Goal: Information Seeking & Learning: Understand process/instructions

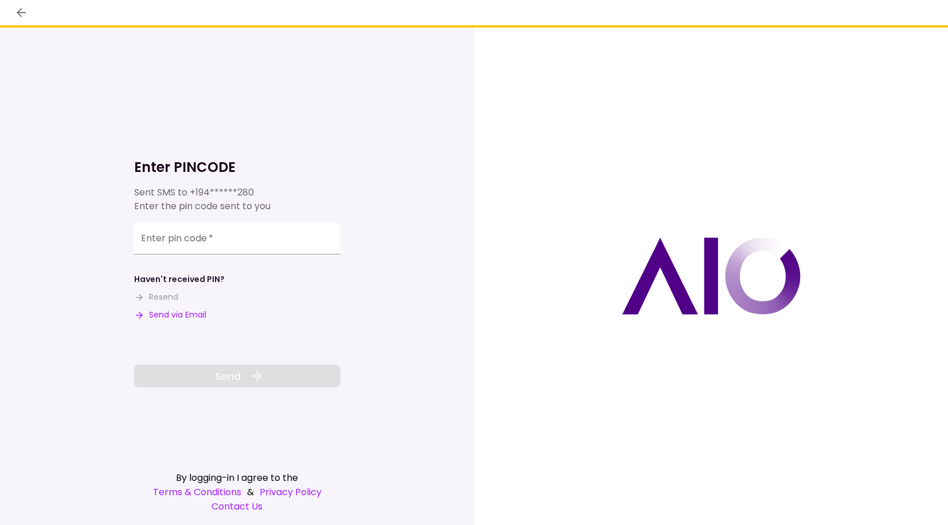
click at [164, 312] on button "Send via Email" at bounding box center [170, 315] width 72 height 12
click at [164, 246] on input "Enter pin code   *" at bounding box center [237, 240] width 206 height 32
paste input "******"
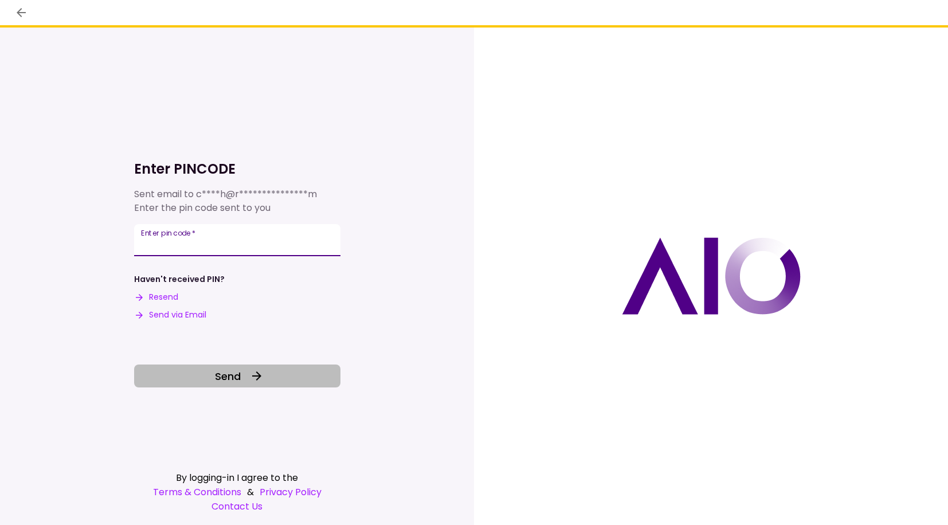
type input "******"
click at [212, 381] on button "Send" at bounding box center [237, 375] width 206 height 23
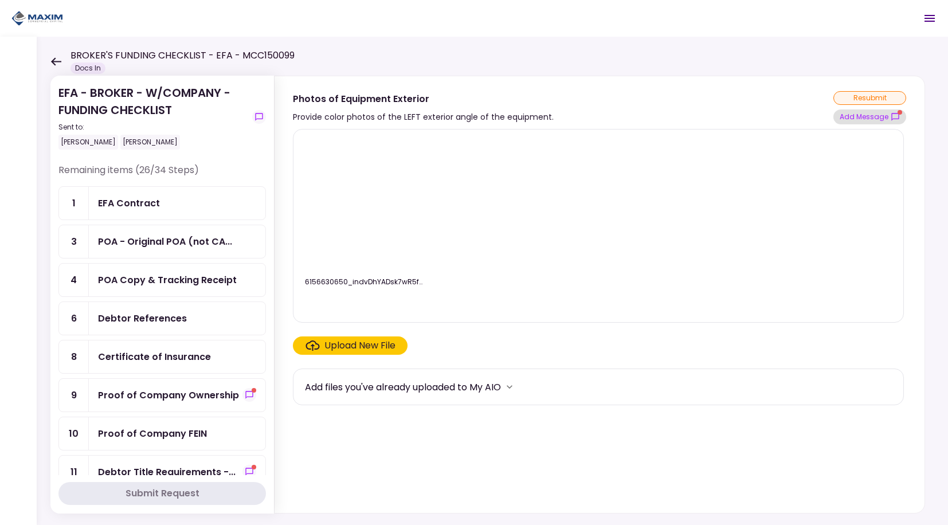
click at [893, 120] on icon "show-messages" at bounding box center [894, 116] width 9 height 9
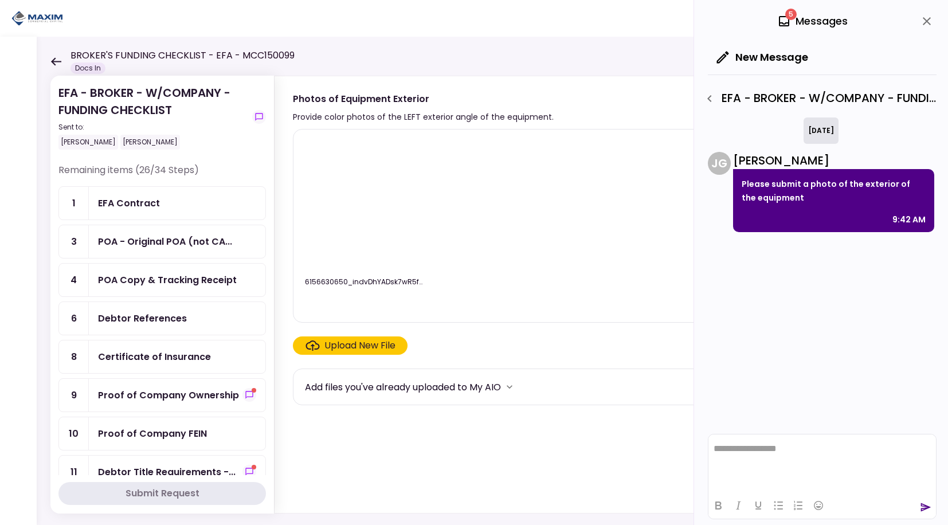
click at [186, 400] on div "Proof of Company Ownership" at bounding box center [168, 395] width 141 height 14
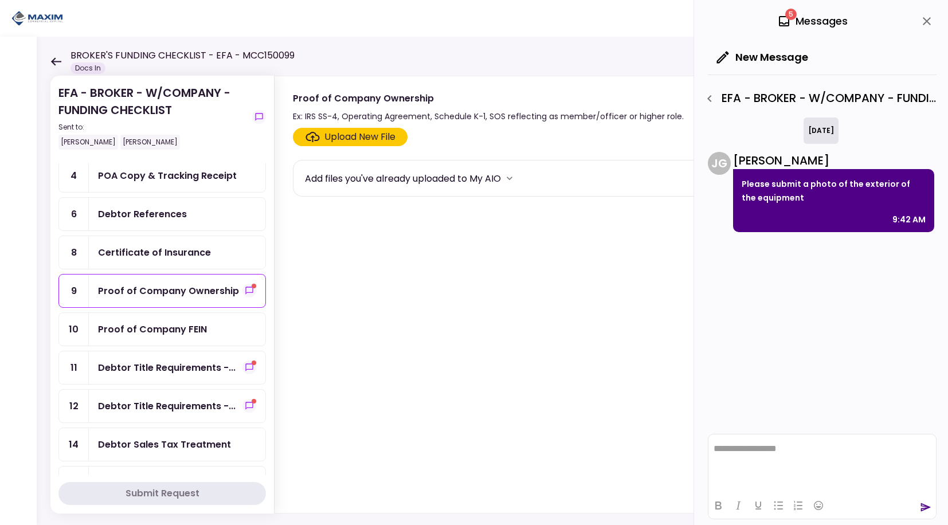
scroll to position [115, 0]
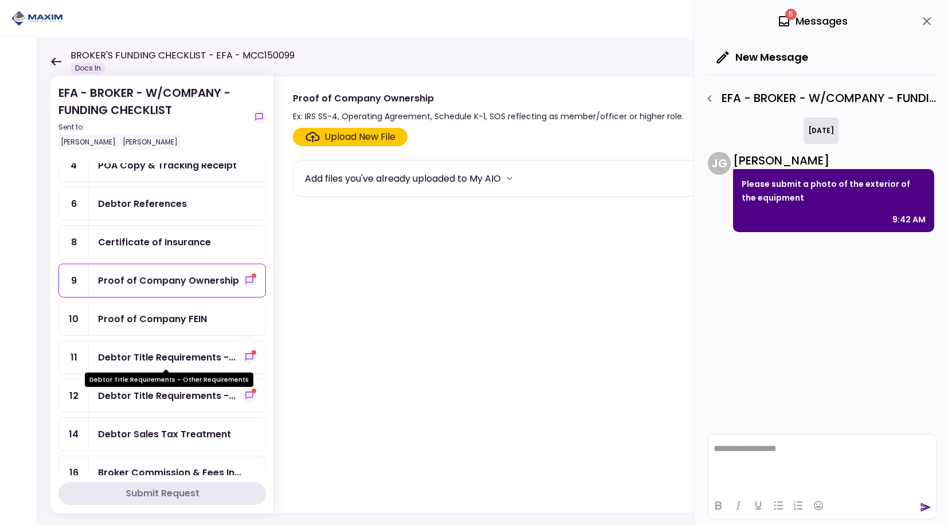
drag, startPoint x: 186, startPoint y: 362, endPoint x: 186, endPoint y: 372, distance: 10.3
click at [185, 362] on div "Debtor Title Requirements -..." at bounding box center [166, 357] width 137 height 14
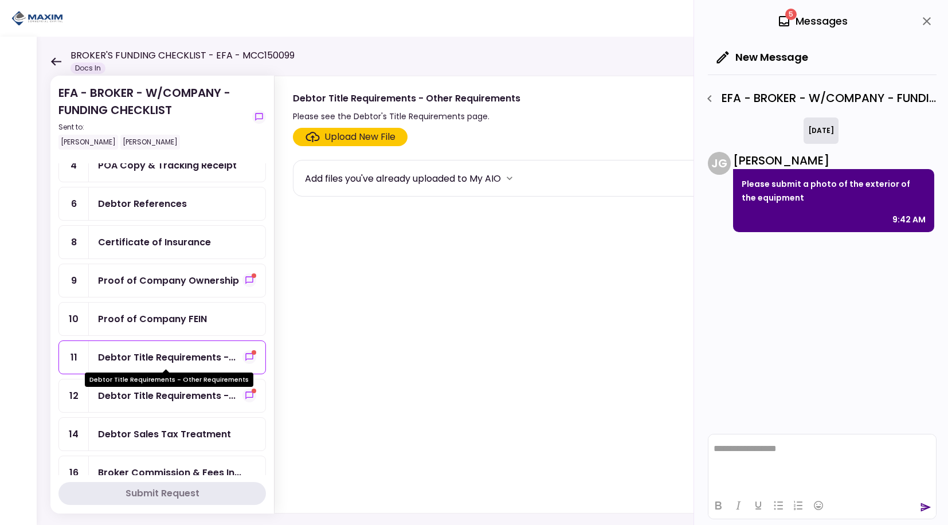
click at [165, 356] on div "Debtor Title Requirements -..." at bounding box center [166, 357] width 137 height 14
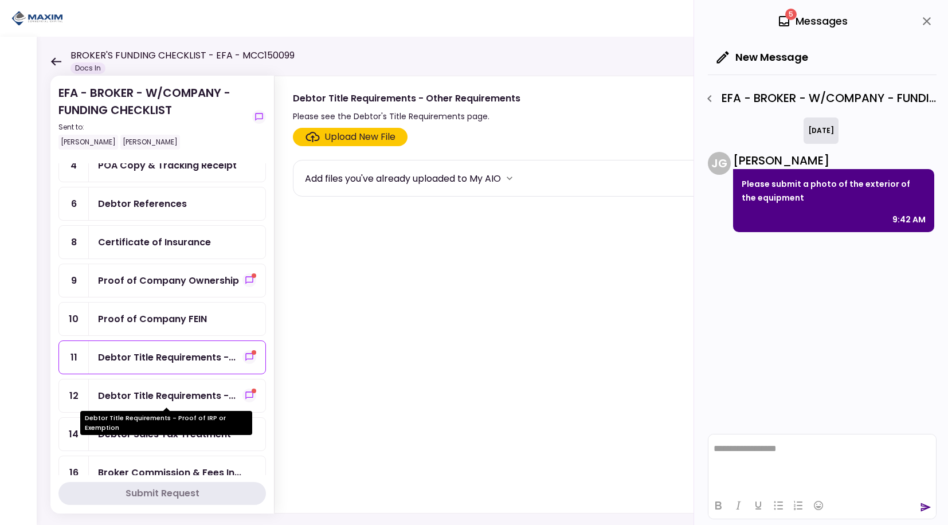
click at [127, 400] on div "Debtor Title Requirements -..." at bounding box center [166, 395] width 137 height 14
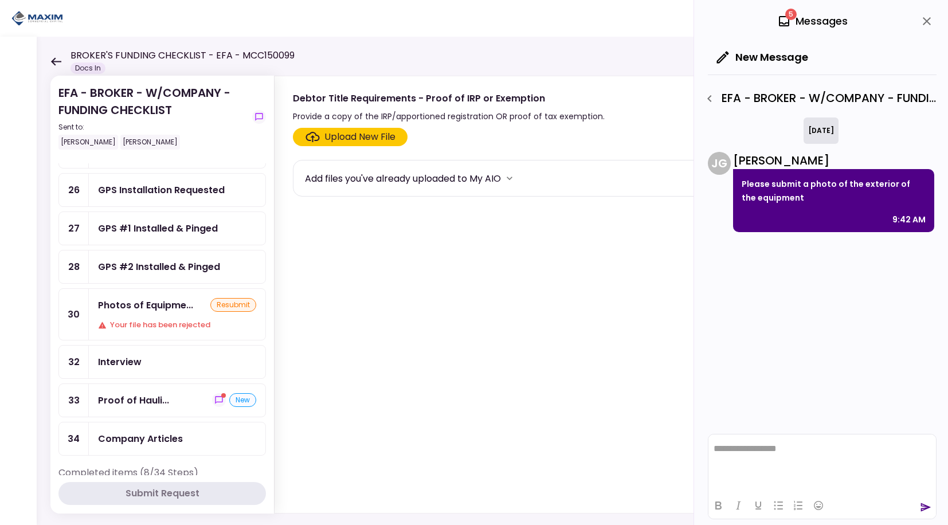
scroll to position [745, 0]
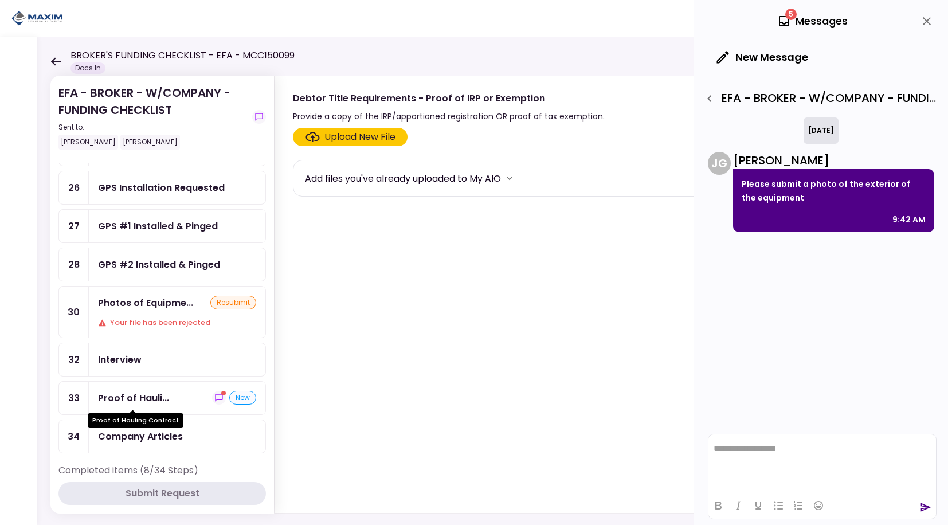
click at [152, 399] on div "Proof of Hauli..." at bounding box center [133, 398] width 71 height 14
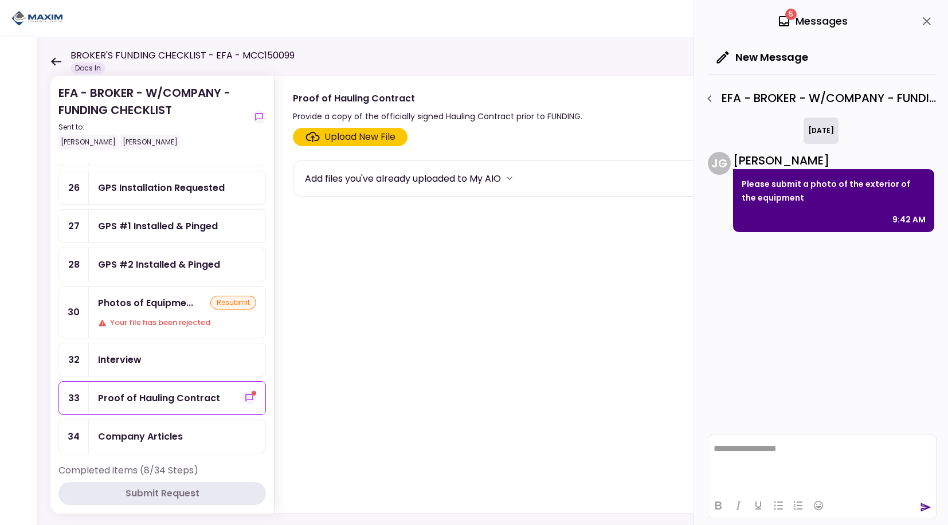
scroll to position [859, 0]
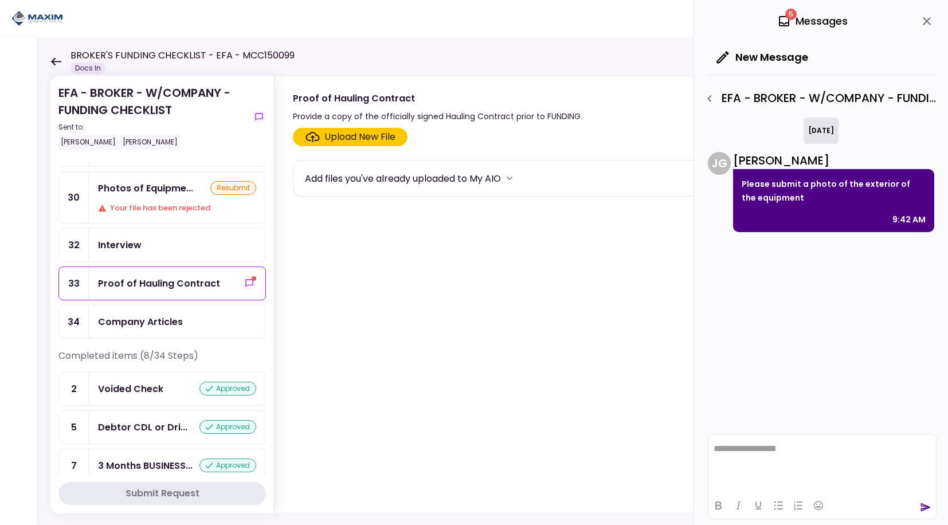
click at [158, 324] on div "Company Articles" at bounding box center [140, 322] width 85 height 14
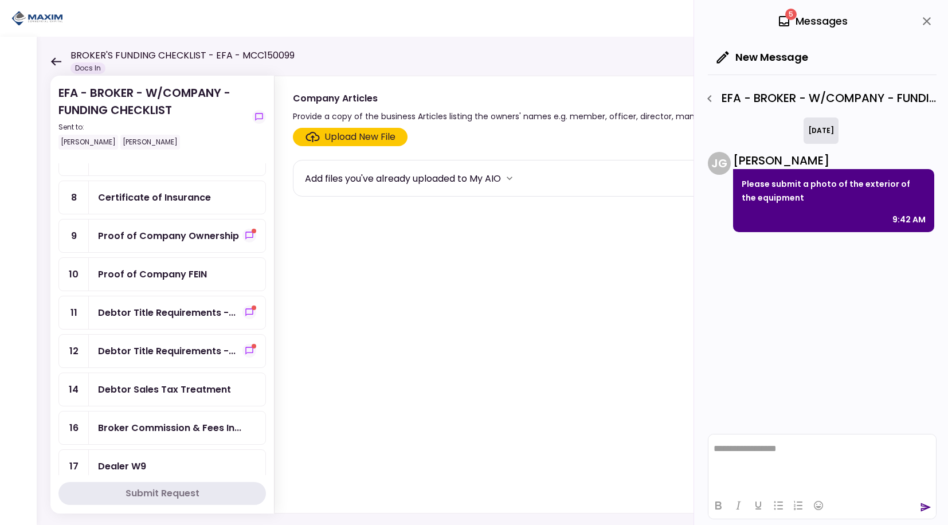
scroll to position [152, 0]
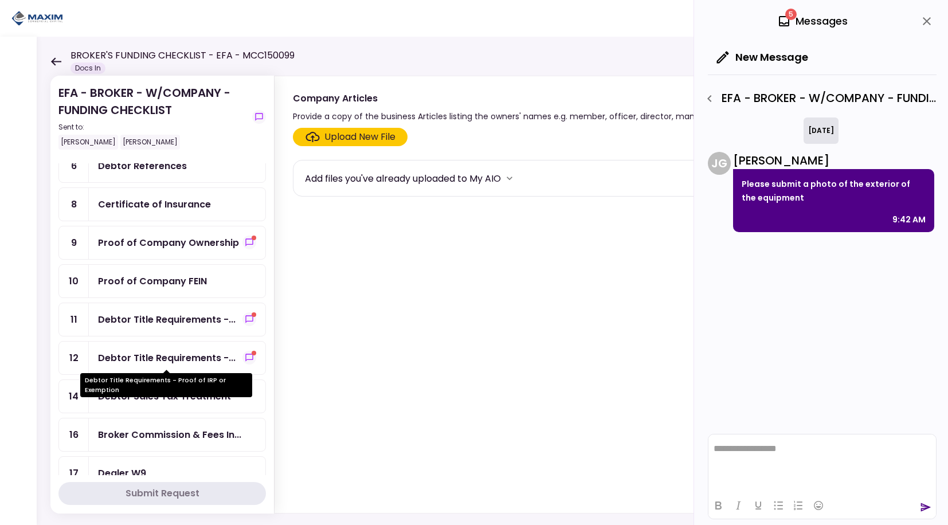
click at [156, 358] on div "Debtor Title Requirements -..." at bounding box center [166, 358] width 137 height 14
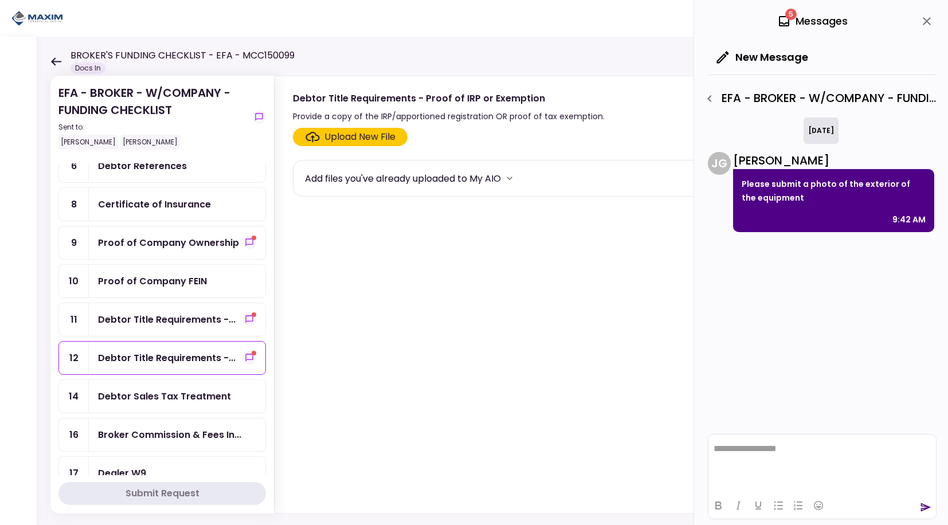
click at [706, 101] on icon "button" at bounding box center [709, 99] width 14 height 14
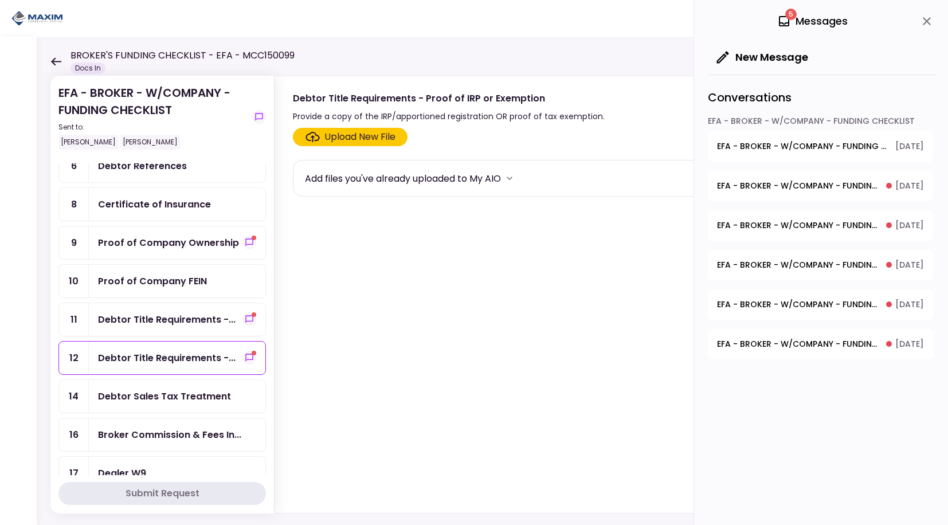
click at [466, 118] on div "Provide a copy of the IRP/apportioned registration OR proof of tax exemption." at bounding box center [449, 116] width 312 height 14
click at [466, 117] on div "Provide a copy of the IRP/apportioned registration OR proof of tax exemption." at bounding box center [449, 116] width 312 height 14
copy div "Provide a copy of the IRP/apportioned registration OR proof of tax exemption."
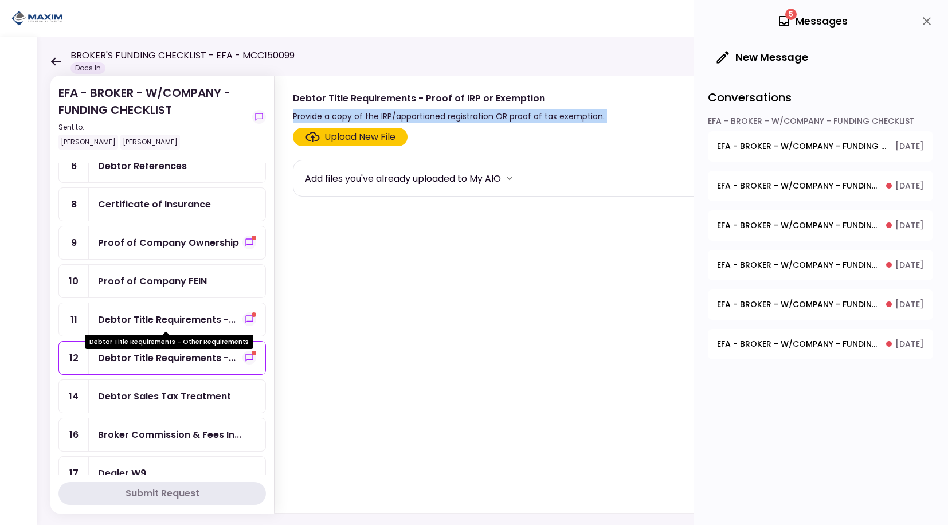
click at [136, 315] on div "Debtor Title Requirements -..." at bounding box center [166, 319] width 137 height 14
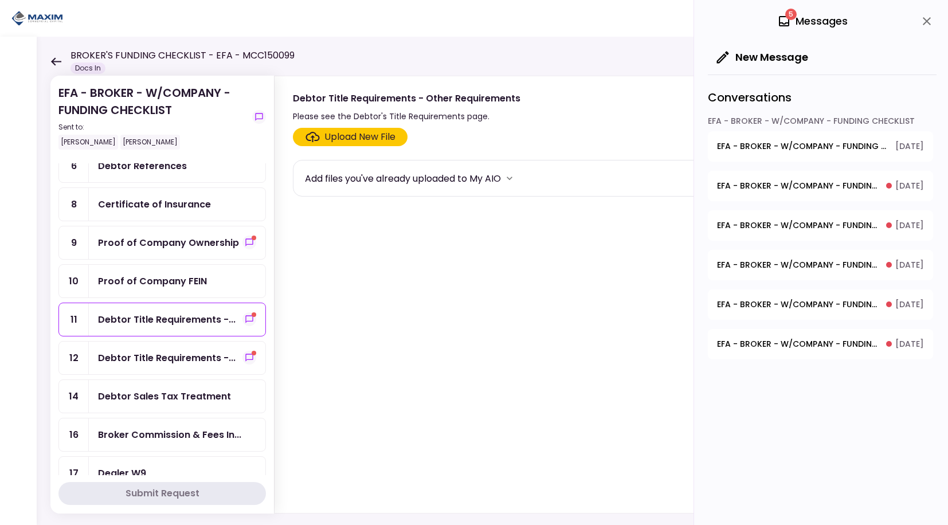
click at [769, 150] on span "EFA - BROKER - W/COMPANY - FUNDING CHECKLIST - Photos of Equipment Exterior" at bounding box center [802, 146] width 170 height 12
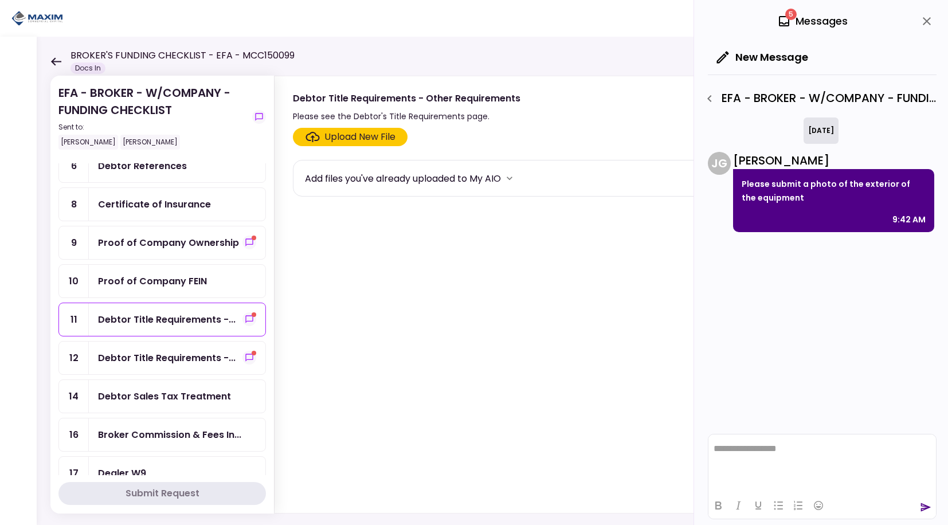
click at [714, 101] on icon "button" at bounding box center [709, 99] width 14 height 14
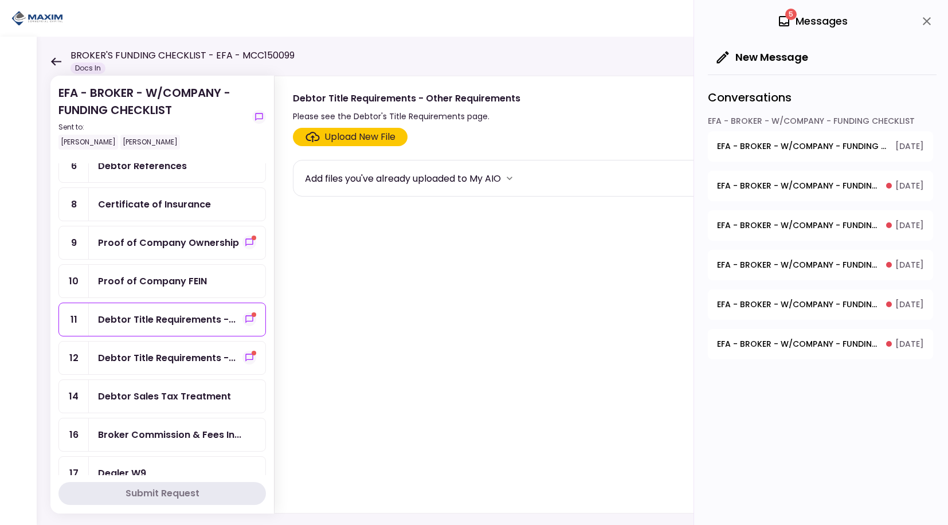
click at [757, 154] on button "EFA - BROKER - W/COMPANY - FUNDING CHECKLIST - Photos of Equipment Exterior [DA…" at bounding box center [820, 146] width 225 height 30
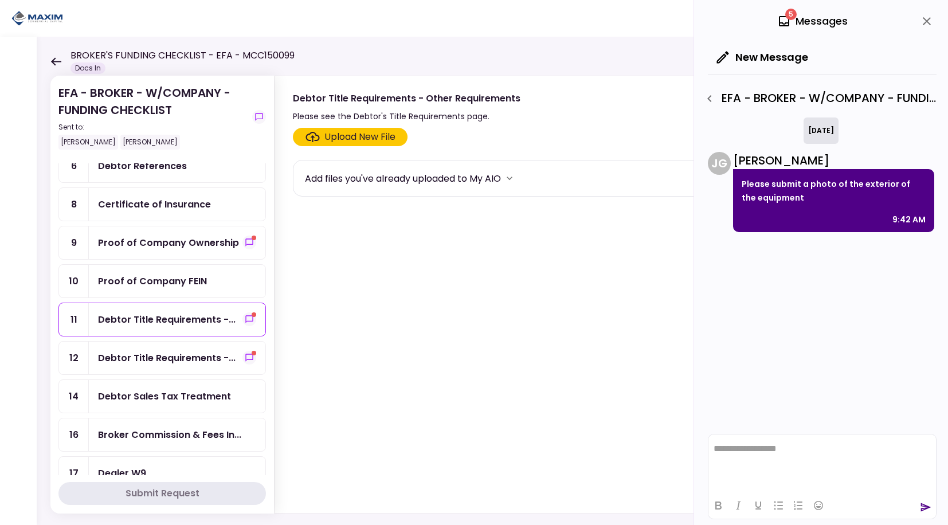
click at [713, 96] on icon "button" at bounding box center [709, 99] width 14 height 14
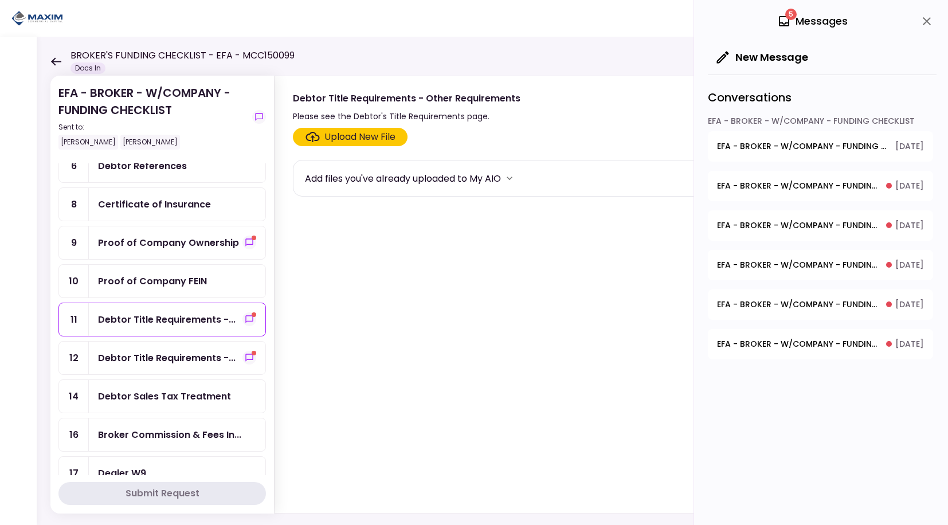
click at [779, 181] on span "EFA - BROKER - W/COMPANY - FUNDING CHECKLIST - Dealer's Final Invoice" at bounding box center [797, 186] width 161 height 12
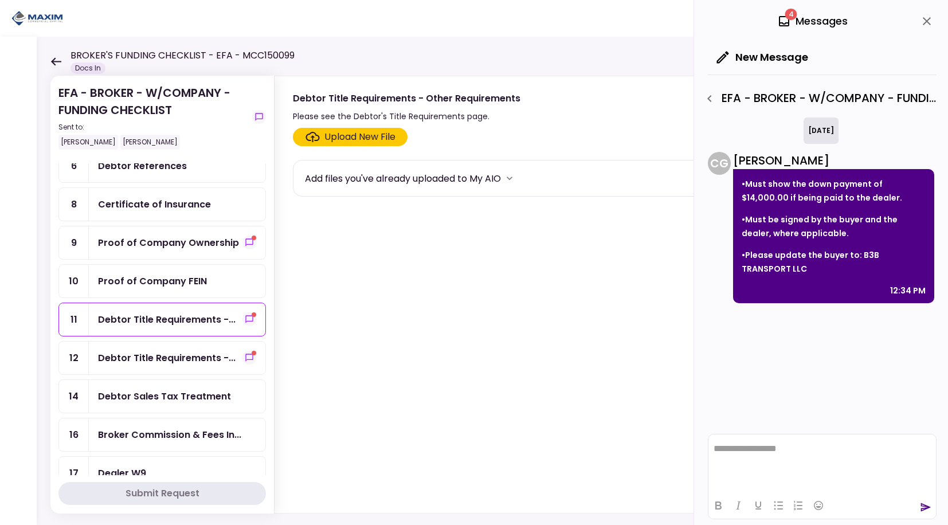
click at [762, 459] on html "**********" at bounding box center [821, 448] width 227 height 29
click at [929, 510] on icon "send" at bounding box center [925, 506] width 11 height 11
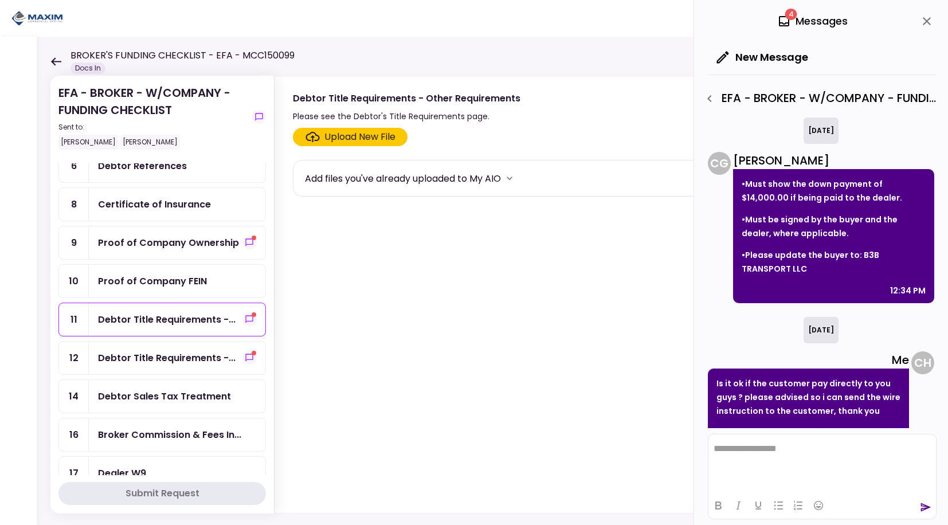
scroll to position [22, 0]
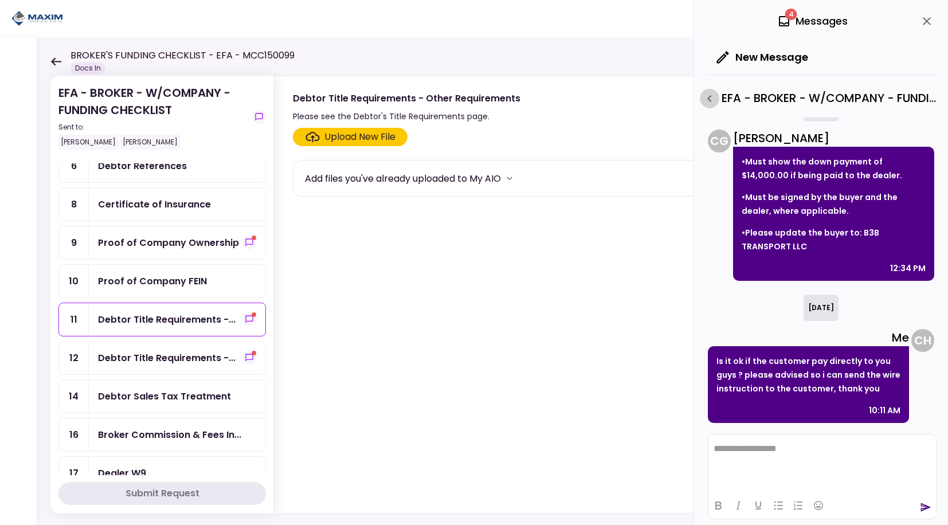
click at [713, 96] on icon "button" at bounding box center [709, 99] width 14 height 14
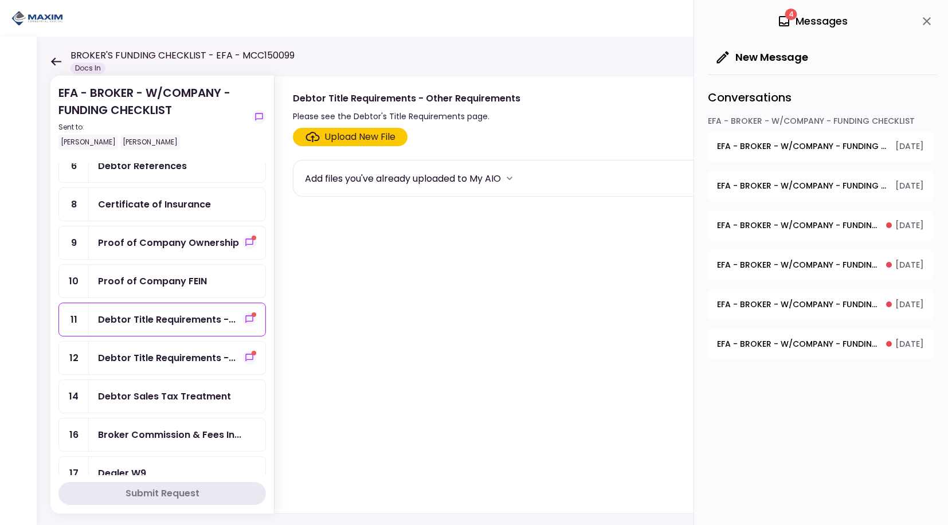
click at [779, 231] on button "EFA - BROKER - W/COMPANY - FUNDING CHECKLIST - Debtor Title Requirements - Proo…" at bounding box center [820, 225] width 225 height 30
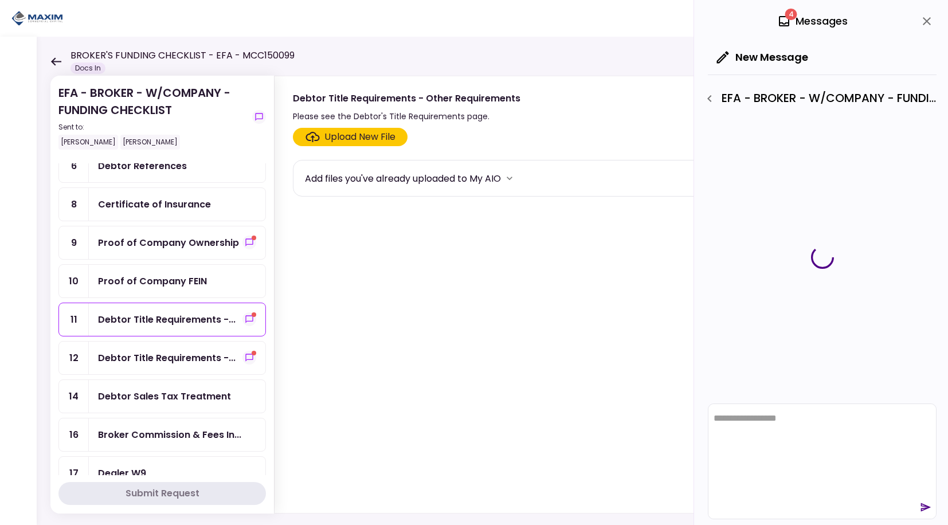
scroll to position [0, 0]
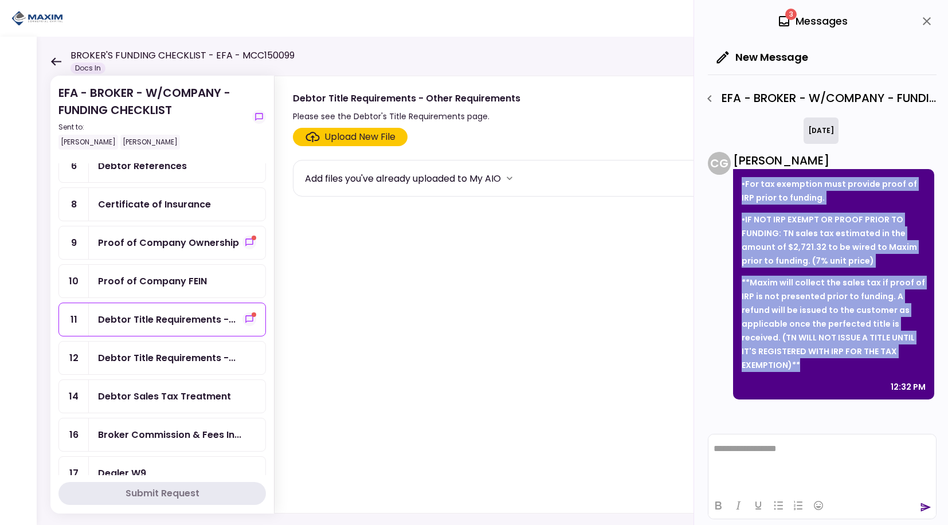
drag, startPoint x: 871, startPoint y: 354, endPoint x: 740, endPoint y: 187, distance: 212.6
click at [740, 187] on div "•For tax exemption must provide proof of IRP prior to funding. •IF NOT IRP EXEM…" at bounding box center [833, 284] width 201 height 230
drag, startPoint x: 740, startPoint y: 187, endPoint x: 776, endPoint y: 195, distance: 37.1
copy div "•For tax exemption must provide proof of IRP prior to funding. •IF NOT IRP EXEM…"
click at [709, 96] on icon "button" at bounding box center [709, 98] width 4 height 7
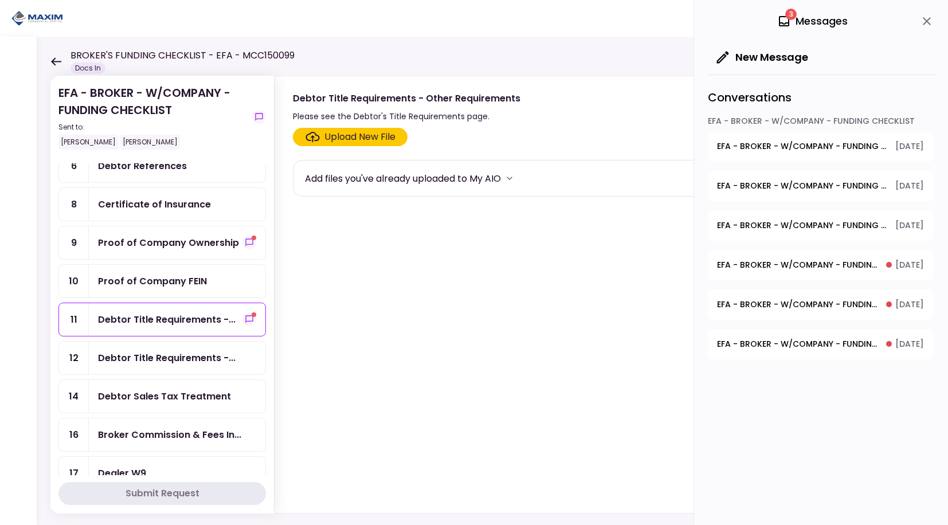
click at [791, 270] on span "EFA - BROKER - W/COMPANY - FUNDING CHECKLIST - Debtor Title Requirements - Othe…" at bounding box center [797, 265] width 161 height 12
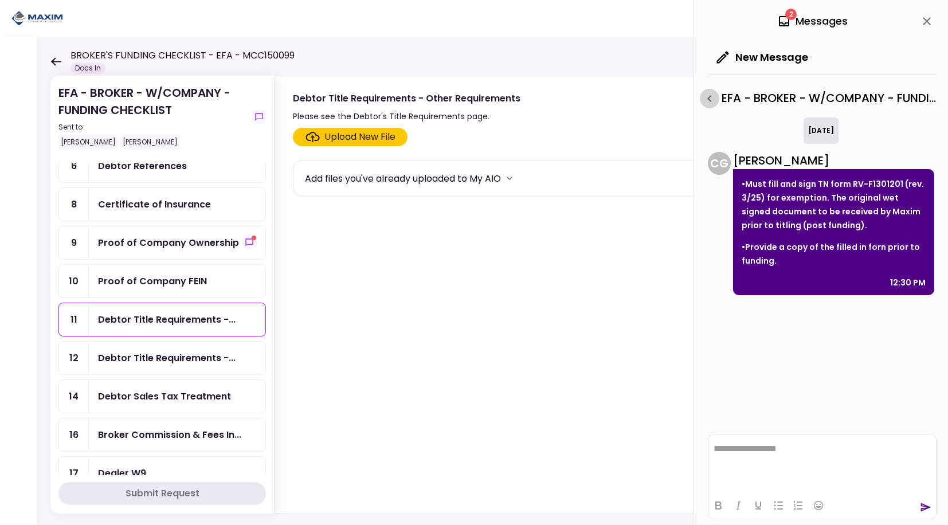
click at [712, 99] on icon "button" at bounding box center [709, 99] width 14 height 14
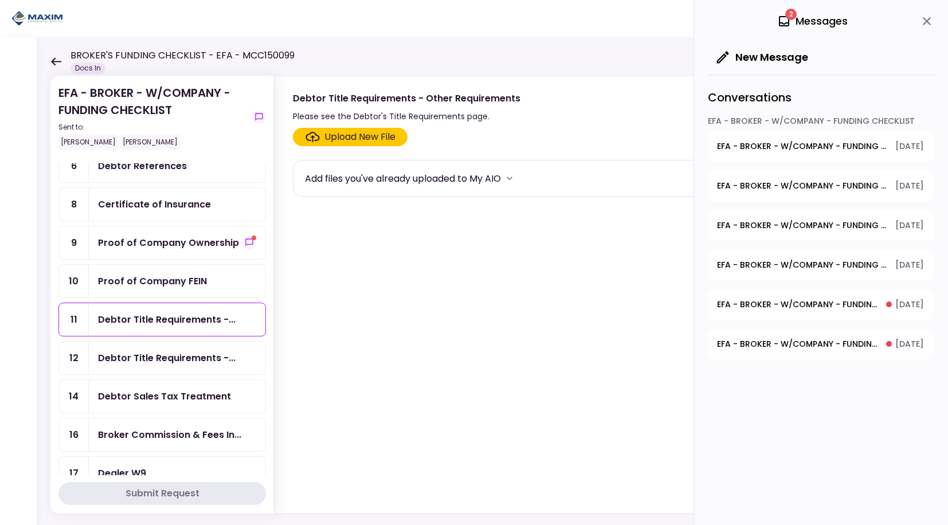
click at [793, 308] on span "EFA - BROKER - W/COMPANY - FUNDING CHECKLIST - Proof of Company Ownership" at bounding box center [797, 304] width 161 height 12
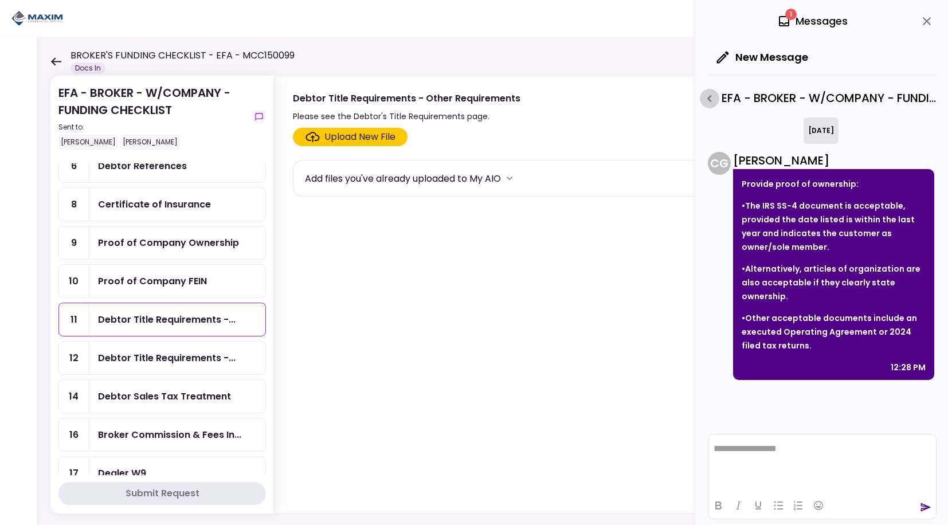
click at [712, 100] on icon "button" at bounding box center [709, 99] width 14 height 14
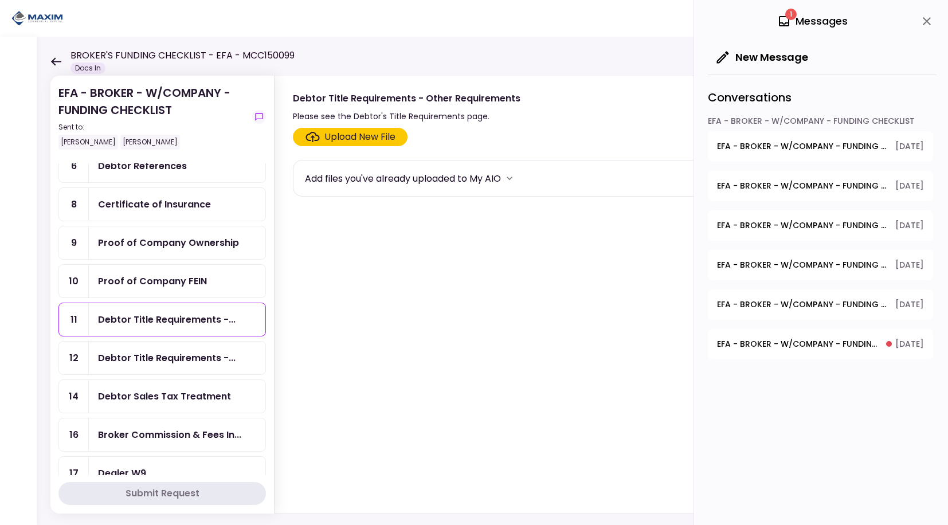
click at [787, 340] on span "EFA - BROKER - W/COMPANY - FUNDING CHECKLIST - Proof of Hauling Contract" at bounding box center [797, 344] width 161 height 12
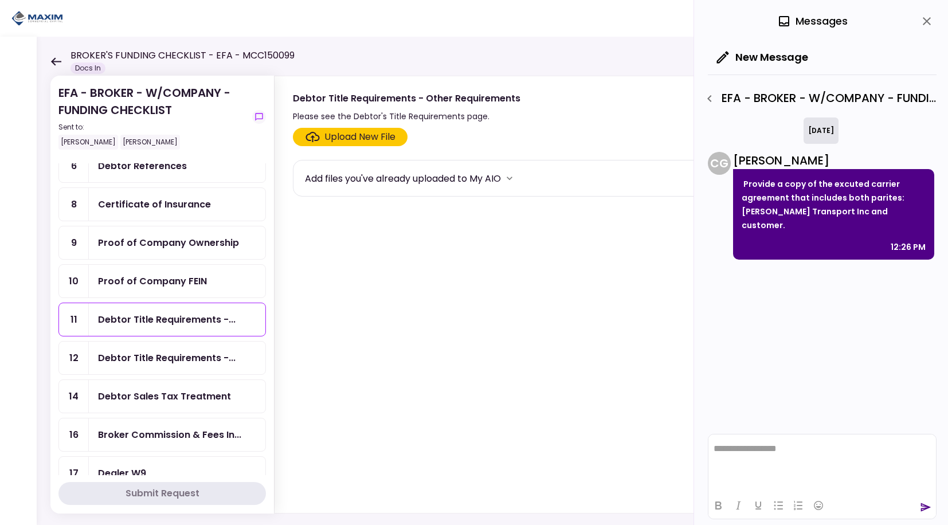
click at [168, 355] on div "Debtor Title Requirements -..." at bounding box center [166, 358] width 137 height 14
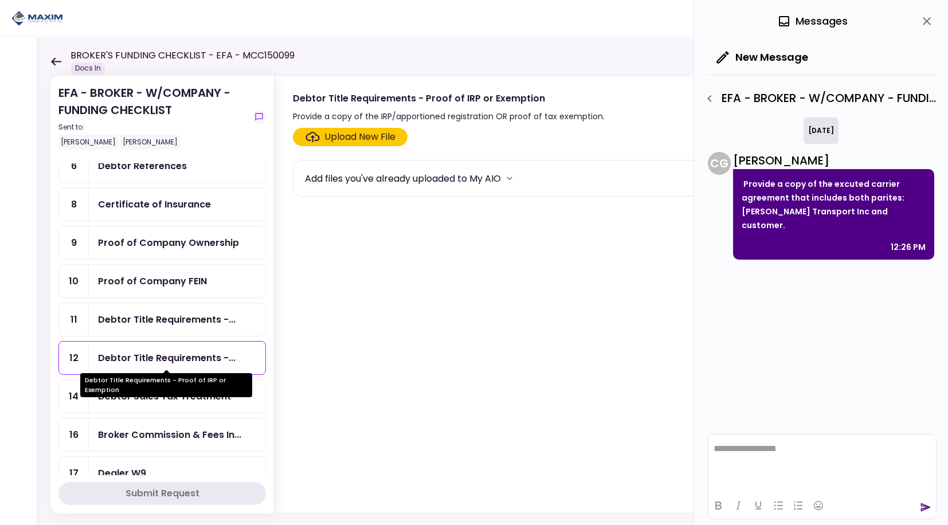
click at [170, 357] on div "Debtor Title Requirements -..." at bounding box center [166, 358] width 137 height 14
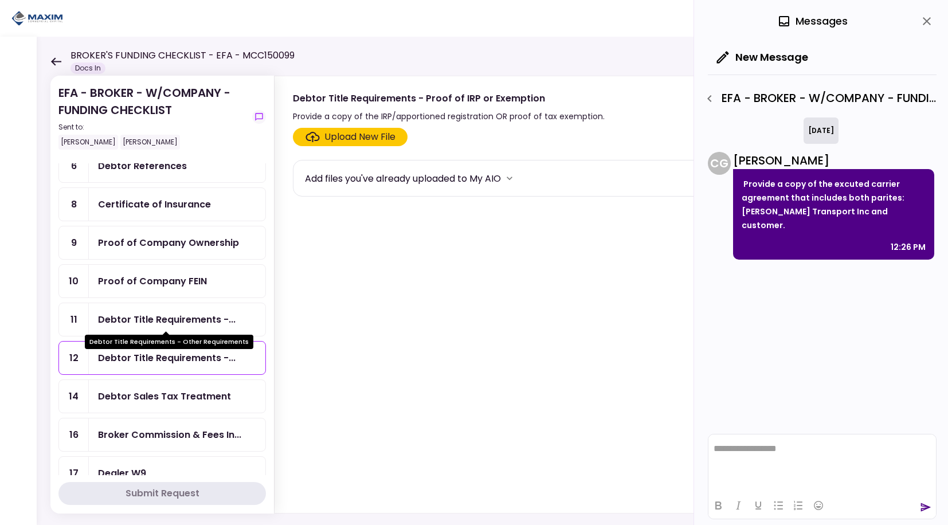
click at [179, 318] on div "Debtor Title Requirements -..." at bounding box center [166, 319] width 137 height 14
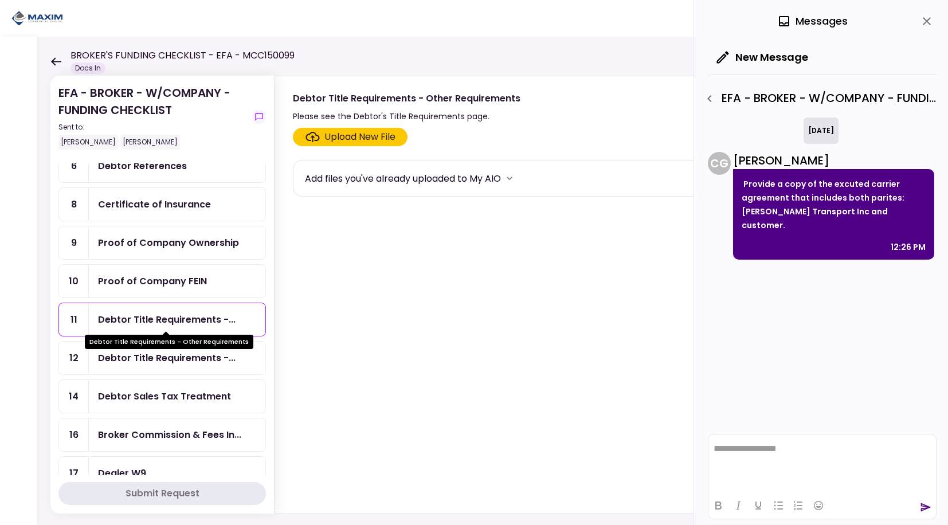
click at [182, 328] on div "Debtor Title Requirements - Other Requirements" at bounding box center [169, 338] width 168 height 22
click at [712, 101] on icon "button" at bounding box center [709, 99] width 14 height 14
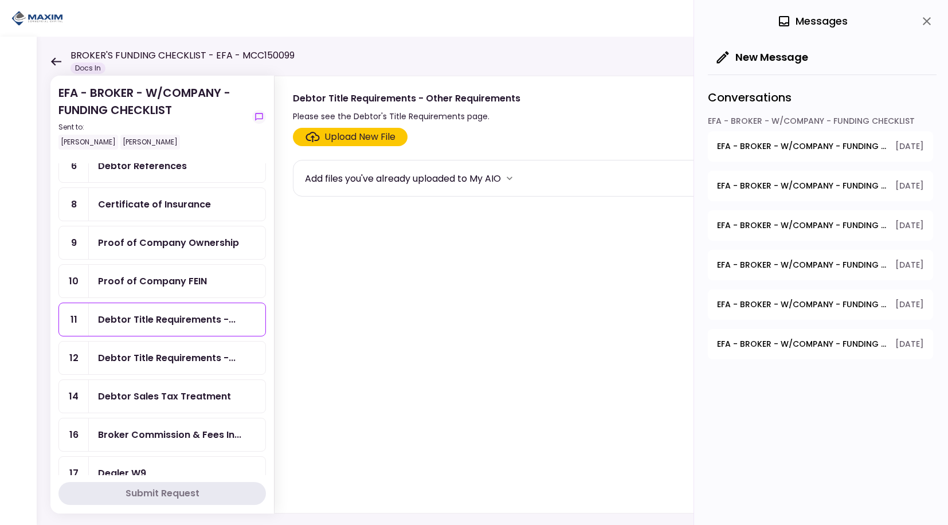
click at [792, 304] on span "EFA - BROKER - W/COMPANY - FUNDING CHECKLIST - Proof of Company Ownership" at bounding box center [802, 304] width 170 height 12
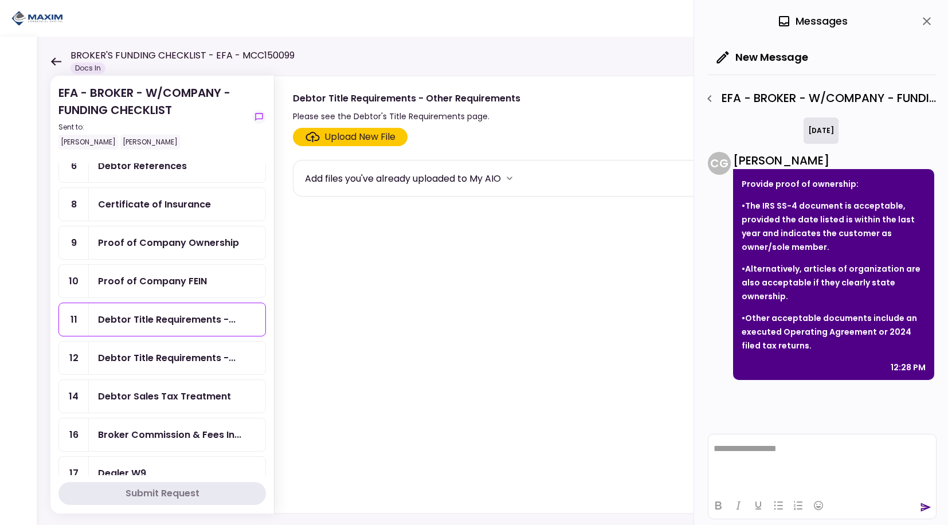
click at [51, 65] on icon at bounding box center [55, 61] width 11 height 9
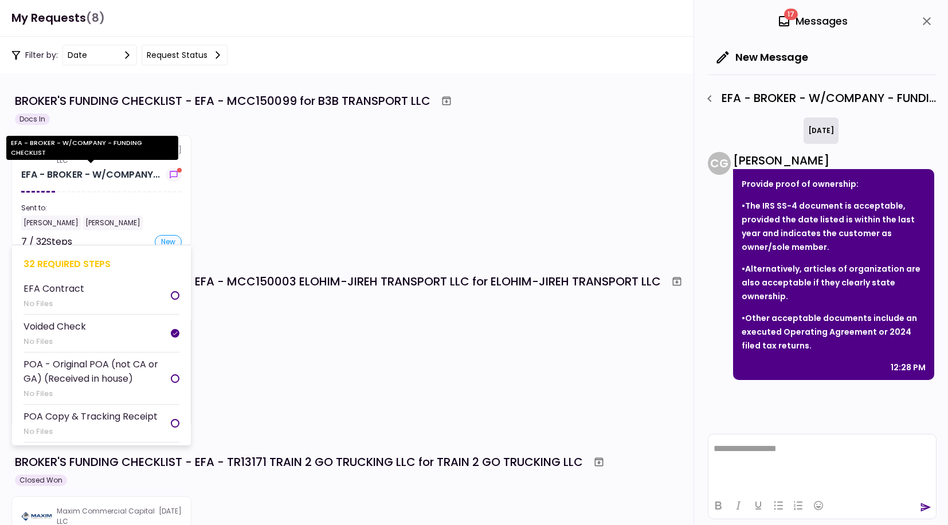
click at [93, 176] on div "EFA - BROKER - W/COMPANY..." at bounding box center [90, 175] width 139 height 14
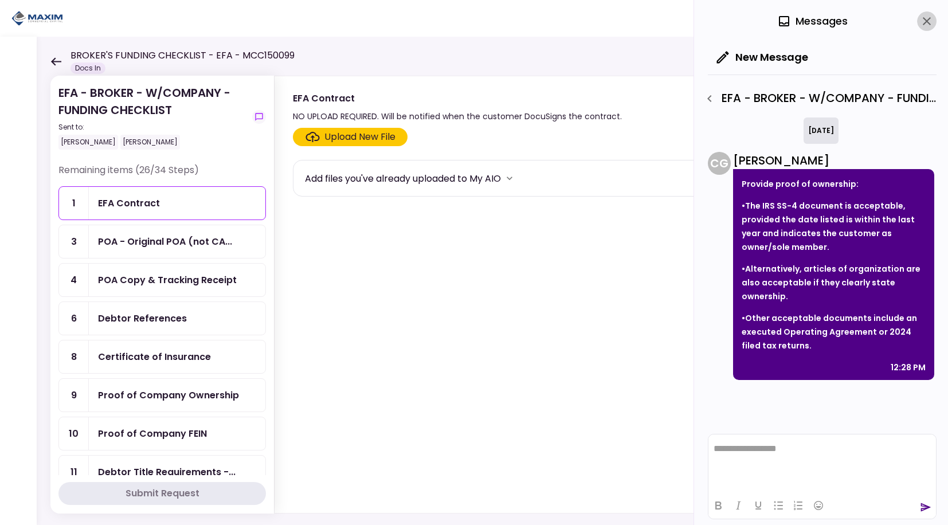
drag, startPoint x: 927, startPoint y: 26, endPoint x: 921, endPoint y: 25, distance: 6.3
click at [927, 26] on icon "close" at bounding box center [927, 21] width 14 height 14
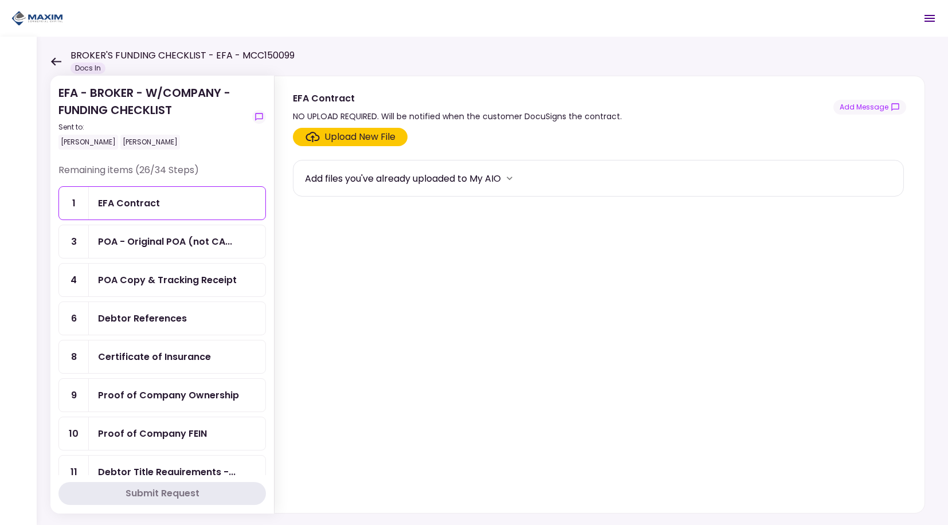
click at [44, 57] on div "EFA - BROKER - W/COMPANY - FUNDING CHECKLIST Sent to: [PERSON_NAME] [PERSON_NAM…" at bounding box center [492, 281] width 911 height 488
click at [54, 58] on icon at bounding box center [56, 61] width 10 height 8
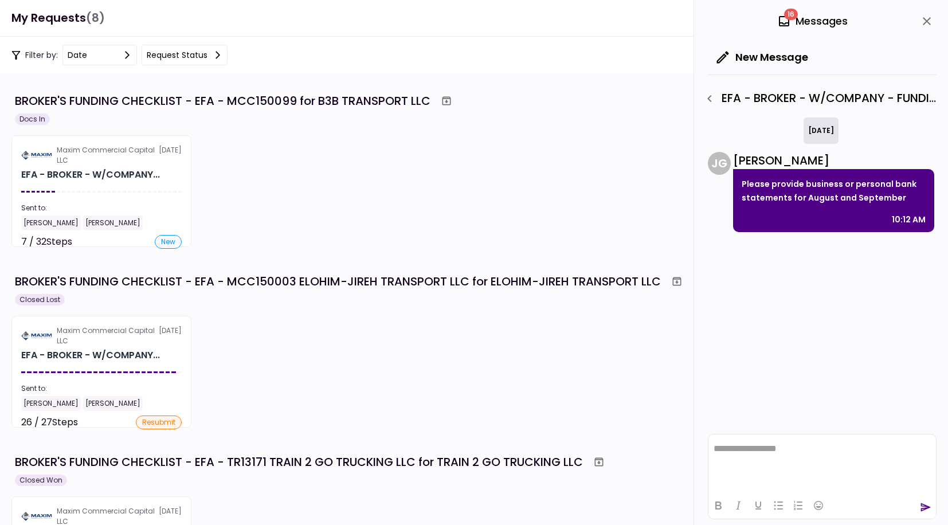
click at [801, 27] on div "16 Messages" at bounding box center [812, 21] width 70 height 17
click at [928, 18] on icon "close" at bounding box center [927, 21] width 14 height 14
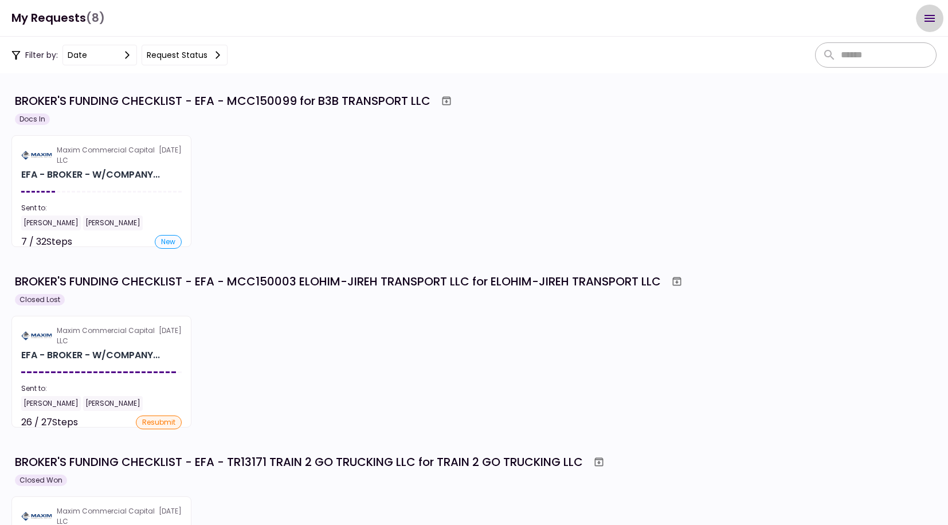
click at [928, 14] on icon "Open menu" at bounding box center [929, 18] width 14 height 14
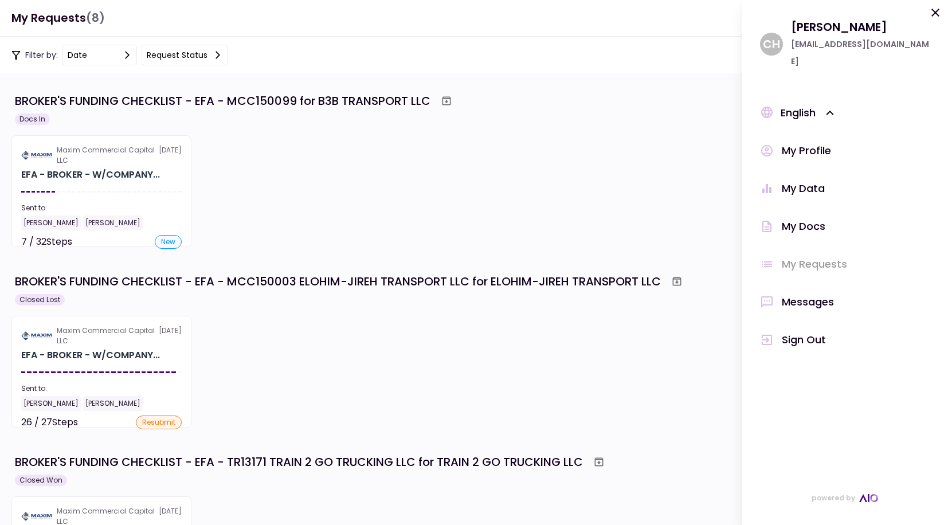
click at [827, 293] on div "Messages" at bounding box center [807, 301] width 52 height 17
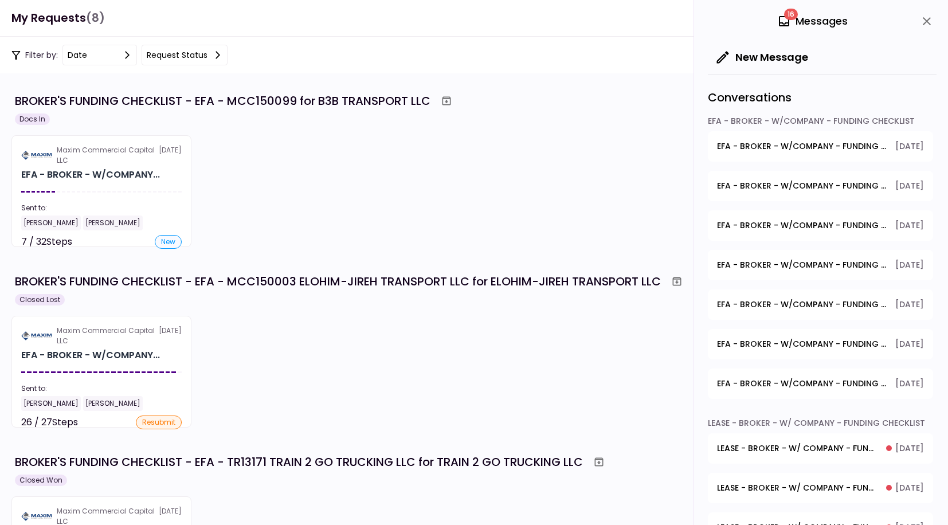
click at [798, 149] on span "EFA - BROKER - W/COMPANY - FUNDING CHECKLIST - 3 Months BUSINESS Bank Statements" at bounding box center [802, 146] width 170 height 12
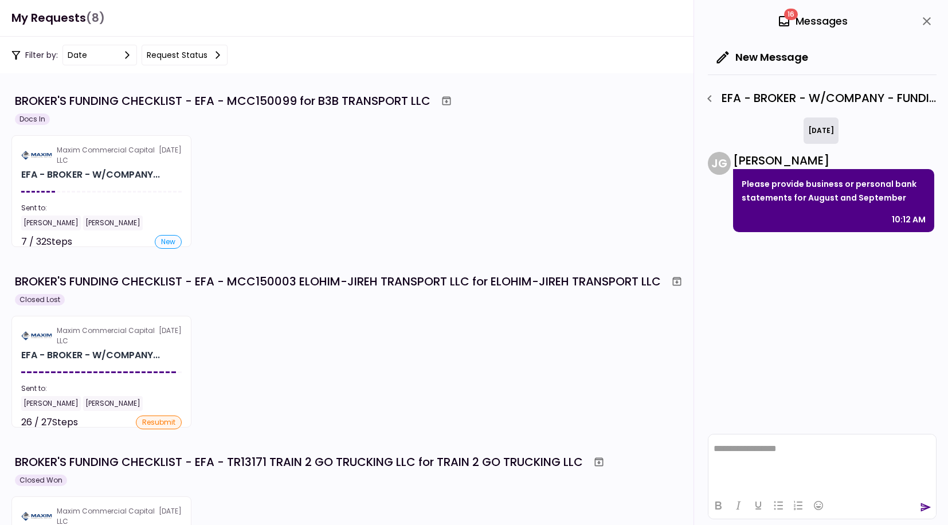
click at [712, 104] on icon "button" at bounding box center [709, 99] width 14 height 14
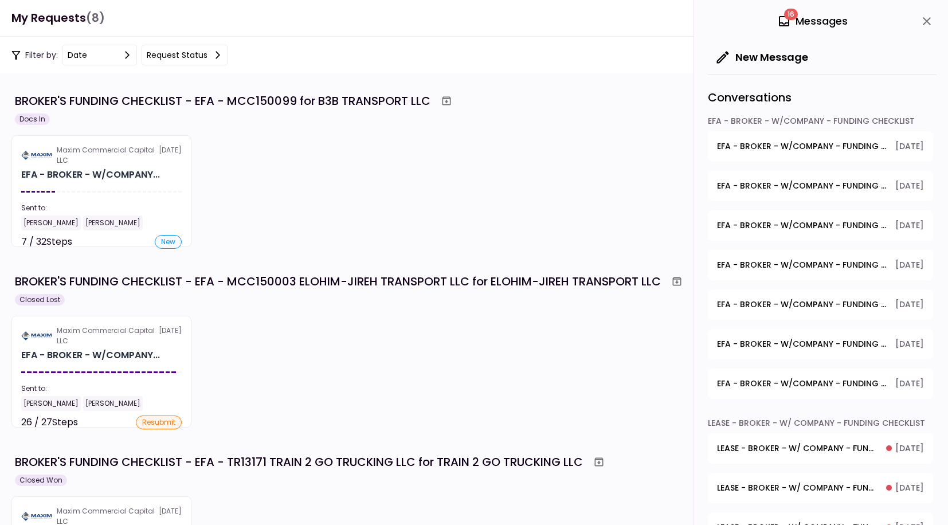
click at [767, 182] on span "EFA - BROKER - W/COMPANY - FUNDING CHECKLIST - Dealer's Final Invoice" at bounding box center [802, 186] width 170 height 12
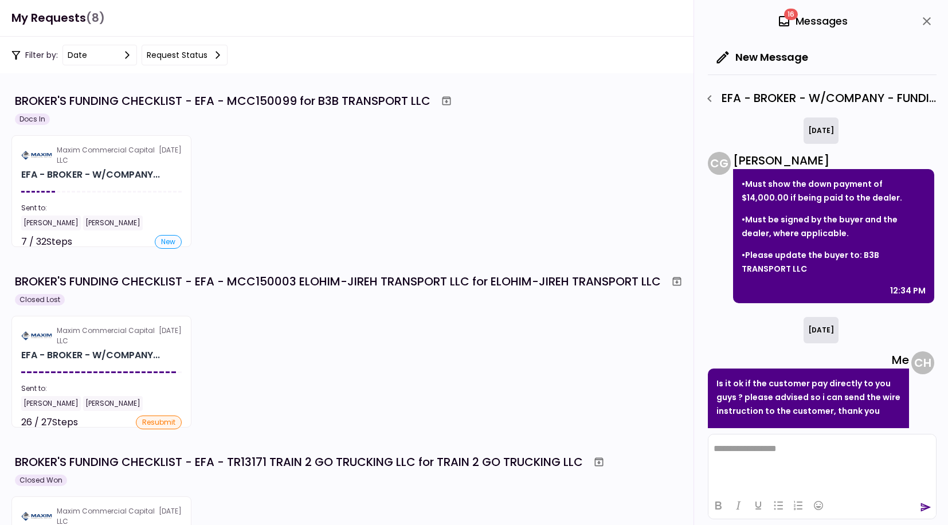
scroll to position [22, 0]
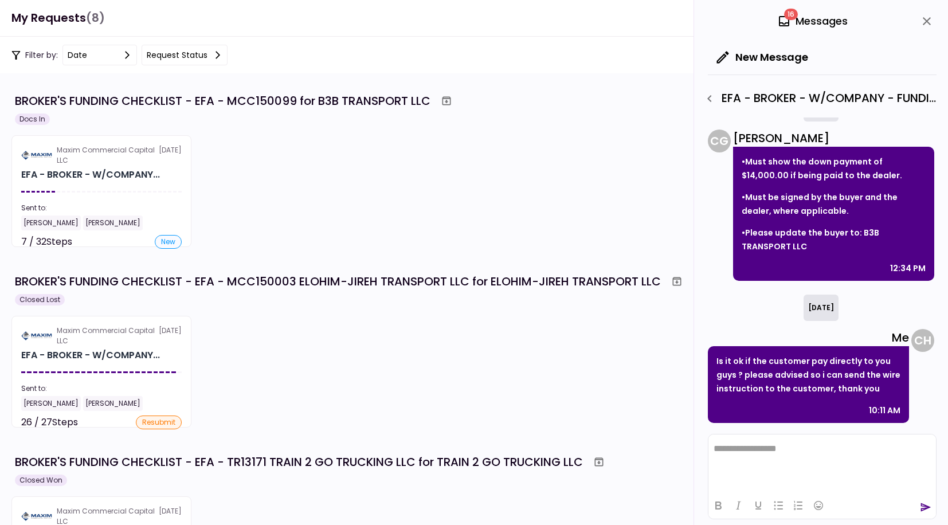
click at [707, 103] on icon "button" at bounding box center [709, 99] width 14 height 14
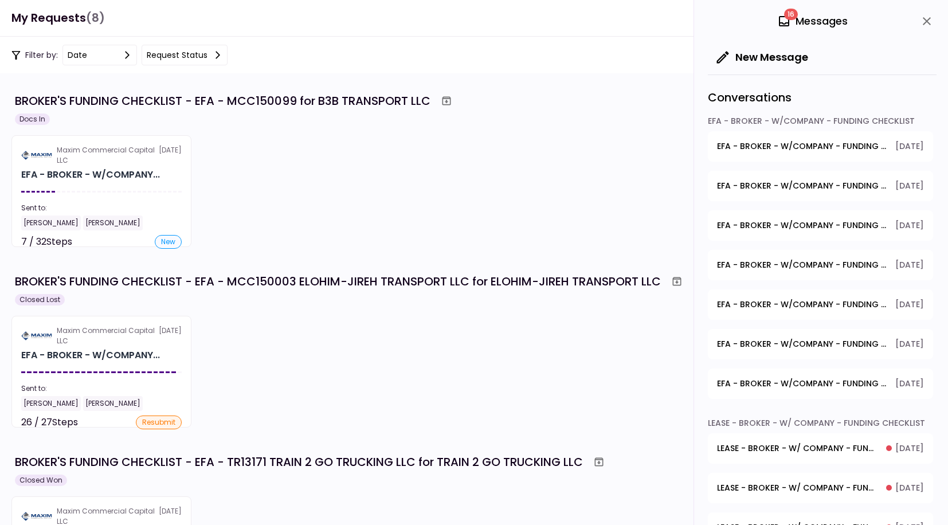
click at [794, 262] on span "EFA - BROKER - W/COMPANY - FUNDING CHECKLIST - Debtor Title Requirements - Proo…" at bounding box center [802, 265] width 170 height 12
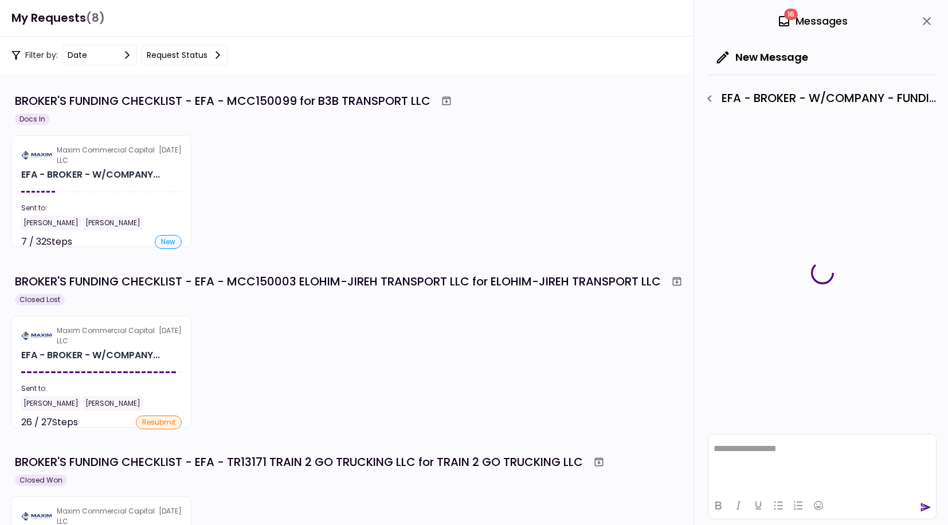
scroll to position [0, 0]
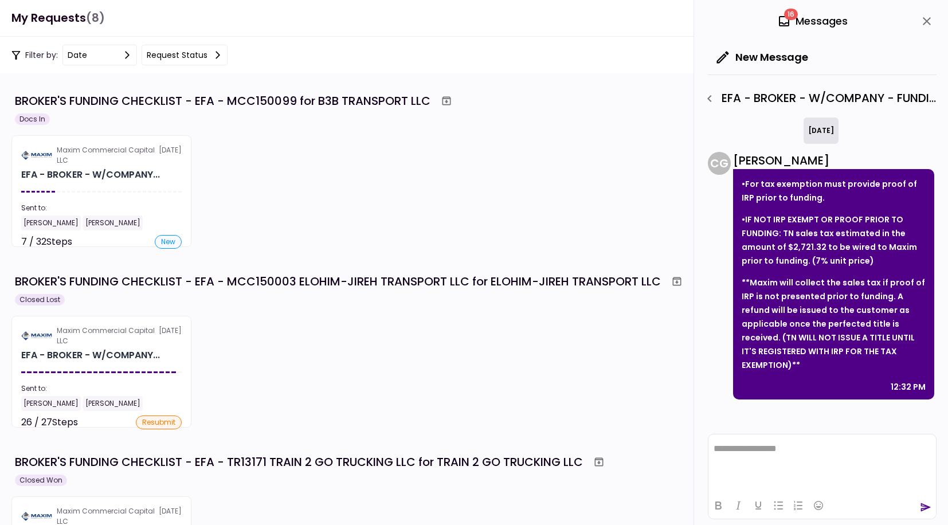
click at [708, 100] on icon "button" at bounding box center [709, 99] width 14 height 14
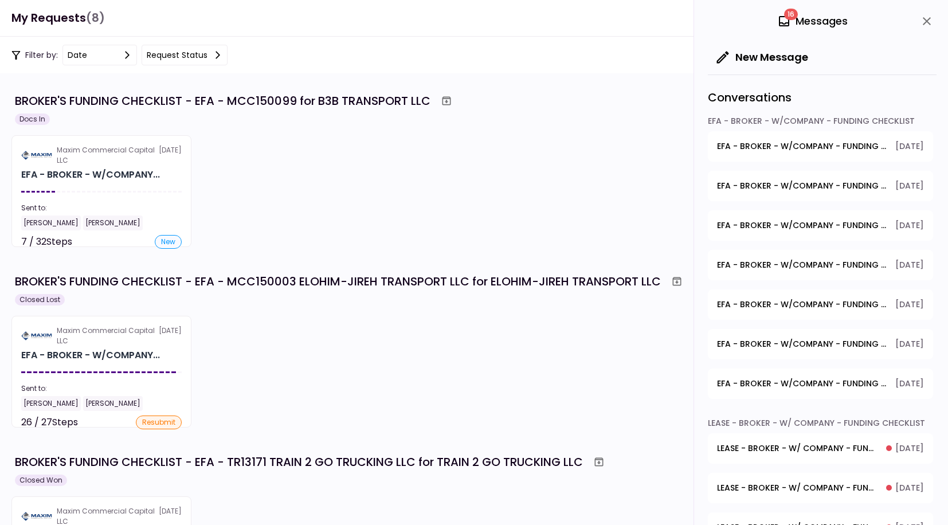
click at [764, 143] on span "EFA - BROKER - W/COMPANY - FUNDING CHECKLIST - 3 Months BUSINESS Bank Statements" at bounding box center [802, 146] width 170 height 12
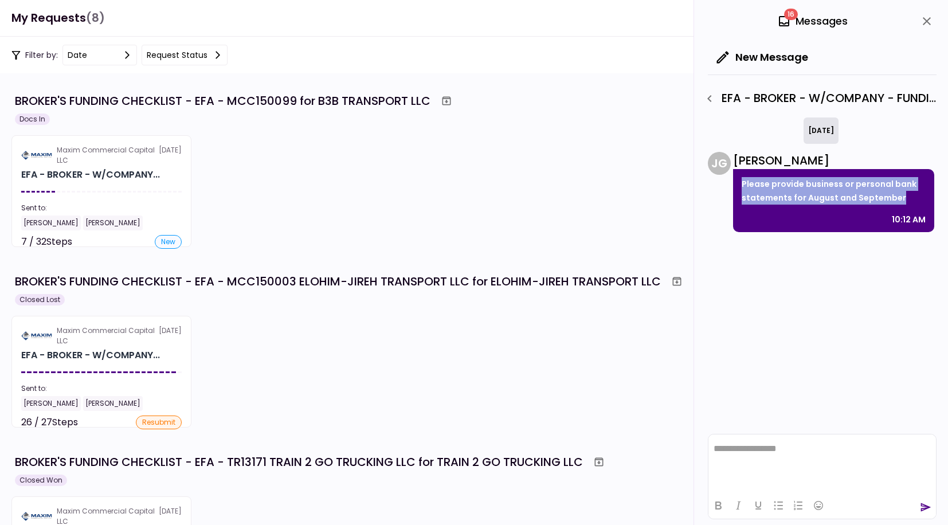
drag, startPoint x: 903, startPoint y: 198, endPoint x: 741, endPoint y: 187, distance: 163.0
click at [741, 187] on div "Please provide business or personal bank statements for August and September 10…" at bounding box center [833, 200] width 201 height 63
drag, startPoint x: 741, startPoint y: 187, endPoint x: 780, endPoint y: 201, distance: 41.1
copy p "Please provide business or personal bank statements for August and September"
click at [928, 27] on icon "close" at bounding box center [927, 21] width 14 height 14
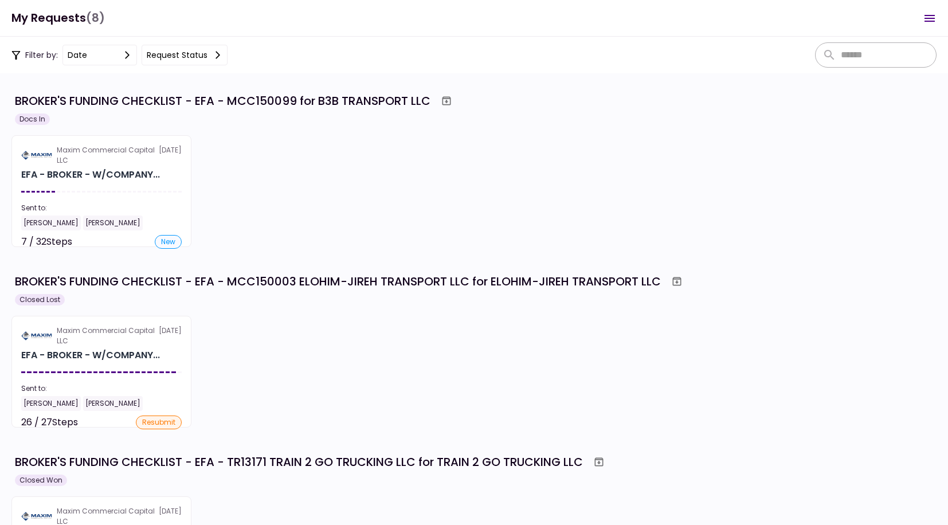
click at [321, 207] on div "Maxim Commercial Capital LLC [DATE] EFA - BROKER - W/COMPANY... Sent to: [PERSO…" at bounding box center [473, 191] width 925 height 112
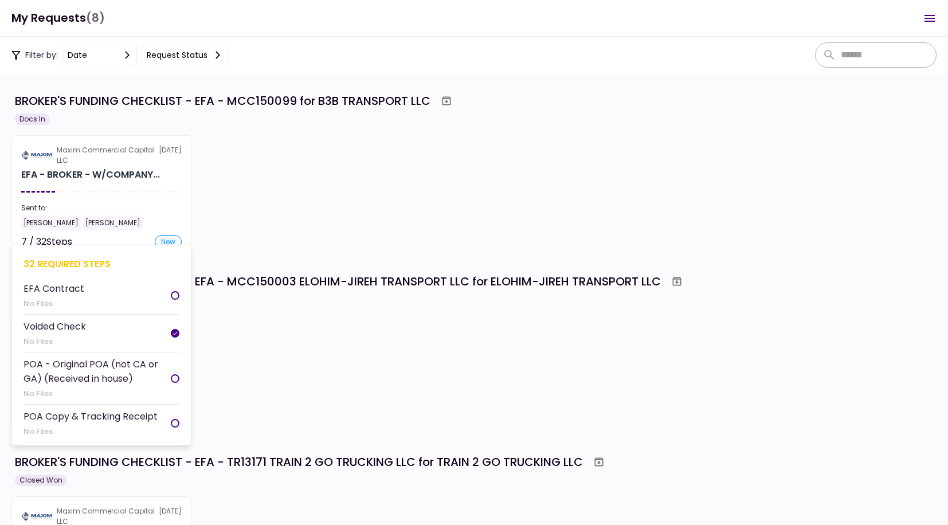
click at [105, 191] on div at bounding box center [104, 192] width 3 height 2
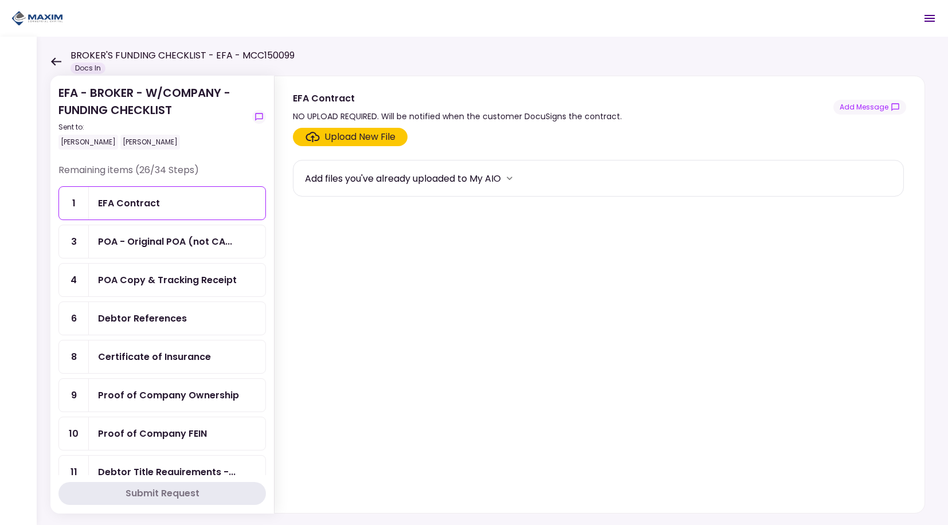
click at [52, 65] on icon at bounding box center [55, 61] width 11 height 9
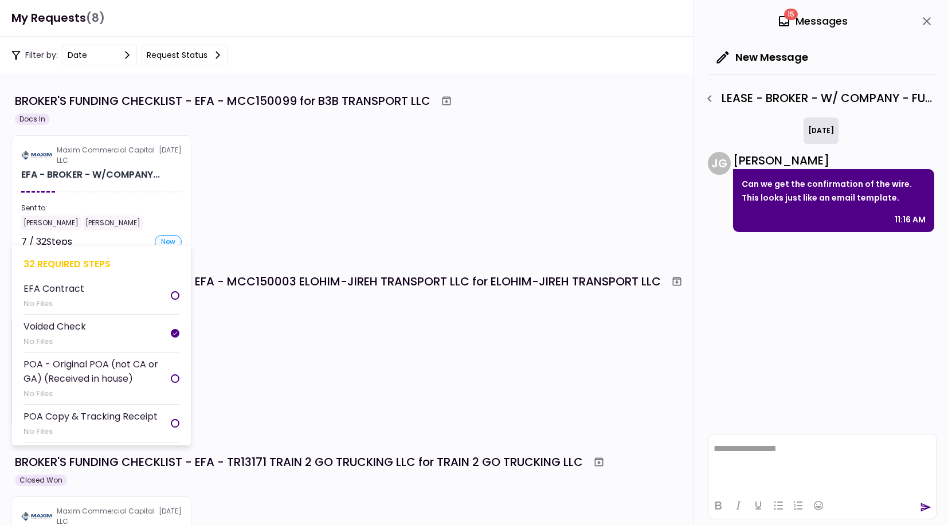
click at [119, 198] on section "Maxim Commercial Capital LLC [DATE] EFA - BROKER - W/COMPANY... Sent to: [PERSO…" at bounding box center [101, 191] width 180 height 112
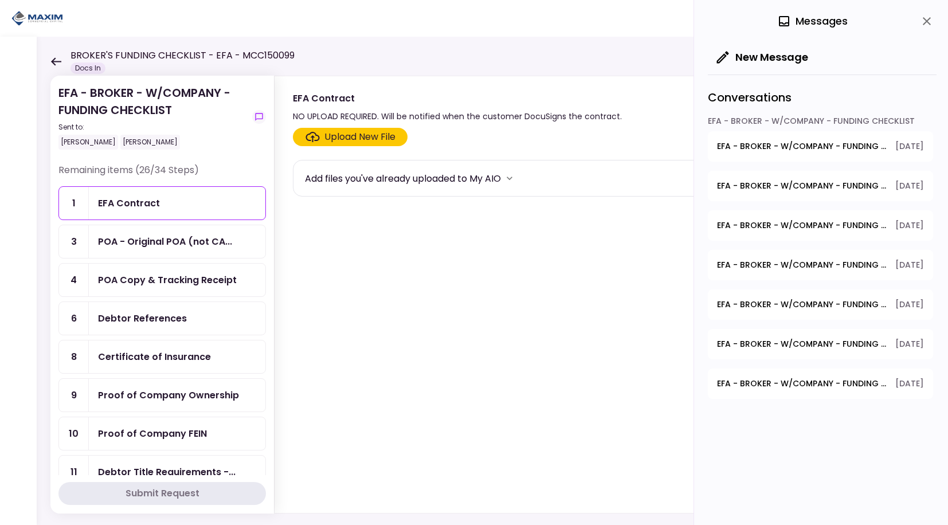
click at [785, 154] on button "EFA - BROKER - W/COMPANY - FUNDING CHECKLIST - 3 Months BUSINESS Bank Statement…" at bounding box center [820, 146] width 225 height 30
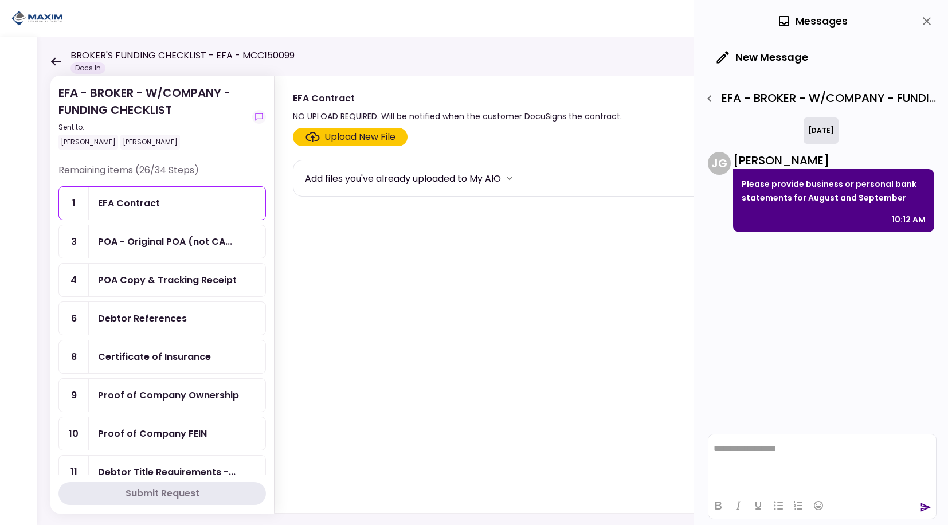
click at [706, 101] on icon "button" at bounding box center [709, 99] width 14 height 14
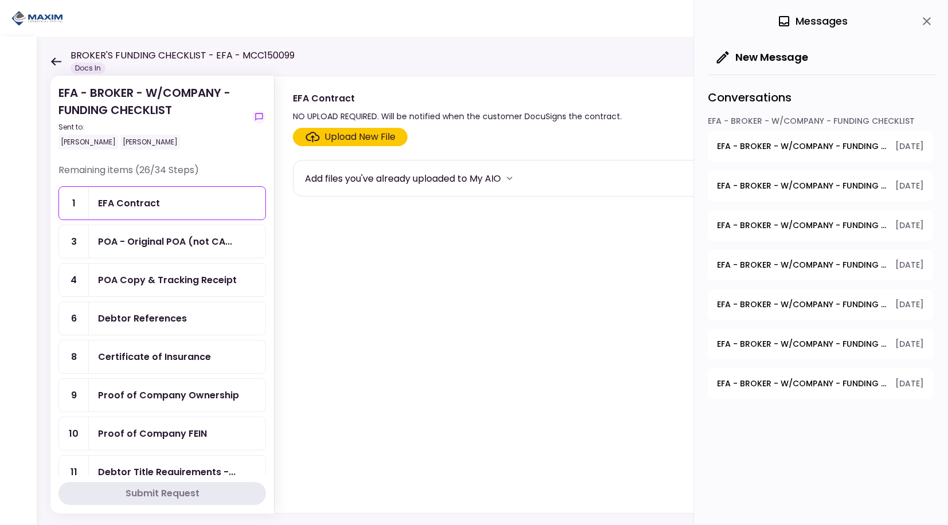
click at [766, 172] on button "EFA - BROKER - W/COMPANY - FUNDING CHECKLIST - Dealer's Final Invoice [DATE]" at bounding box center [820, 186] width 225 height 30
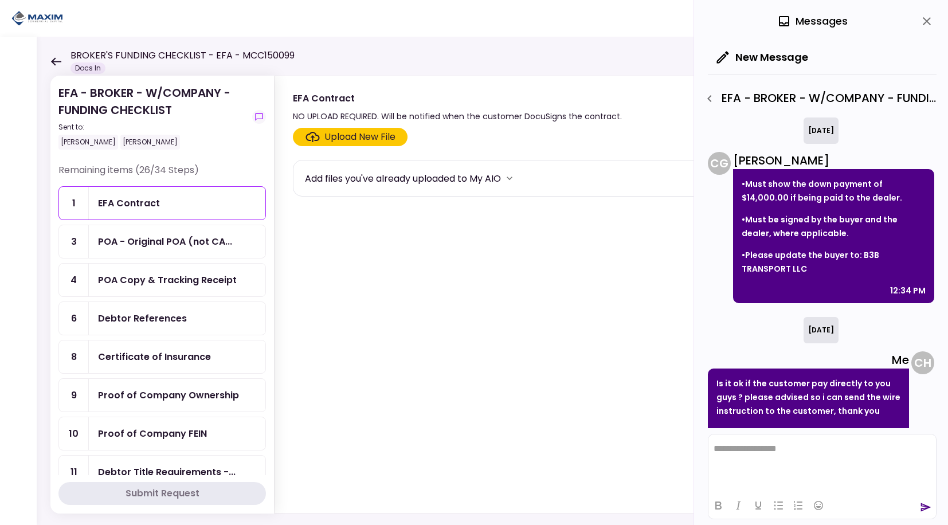
scroll to position [22, 0]
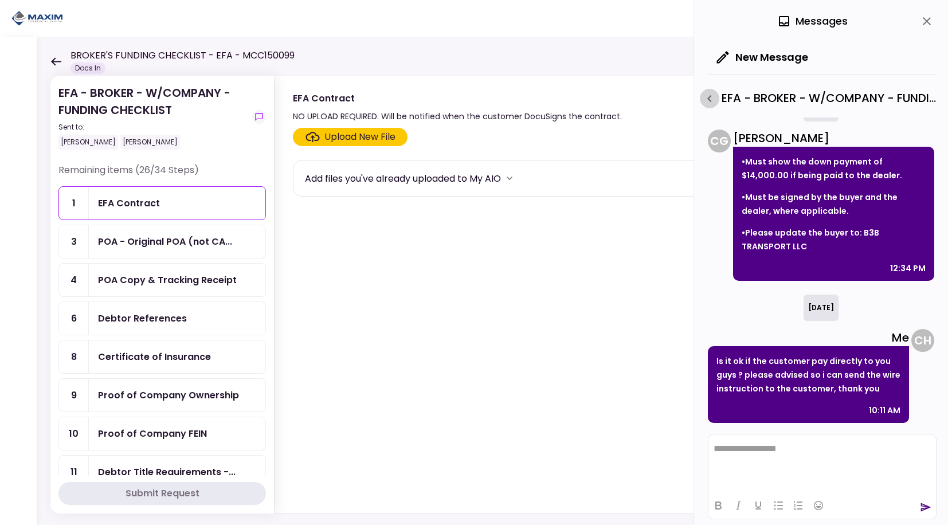
click at [714, 99] on icon "button" at bounding box center [709, 99] width 14 height 14
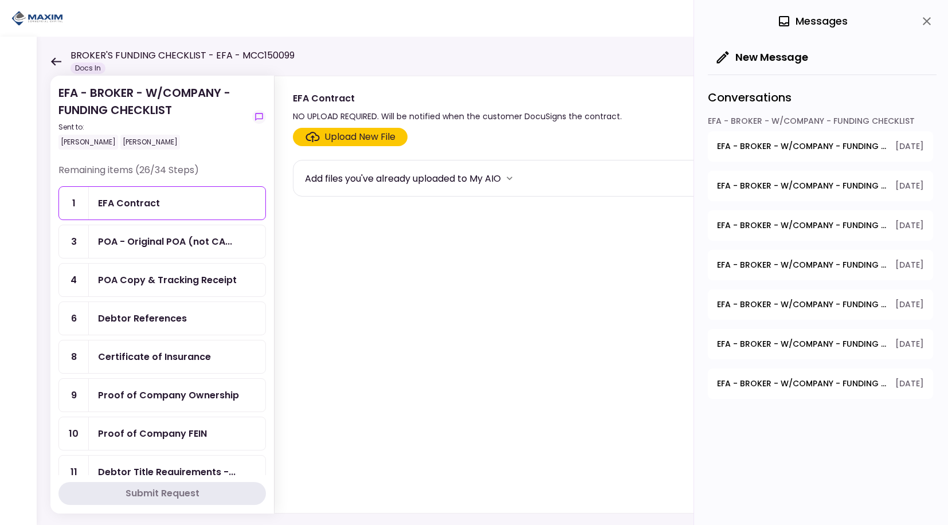
click at [767, 227] on span "EFA - BROKER - W/COMPANY - FUNDING CHECKLIST - Photos of Equipment Exterior" at bounding box center [802, 225] width 170 height 12
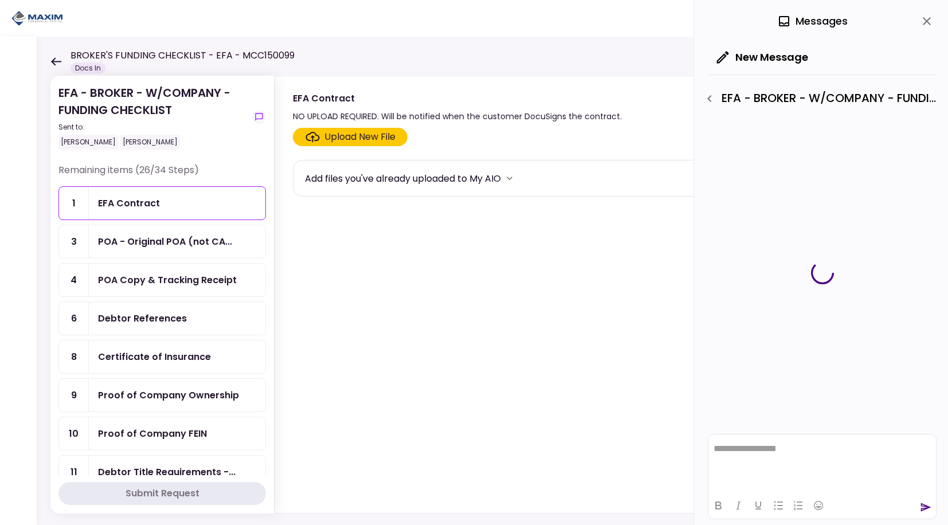
scroll to position [0, 0]
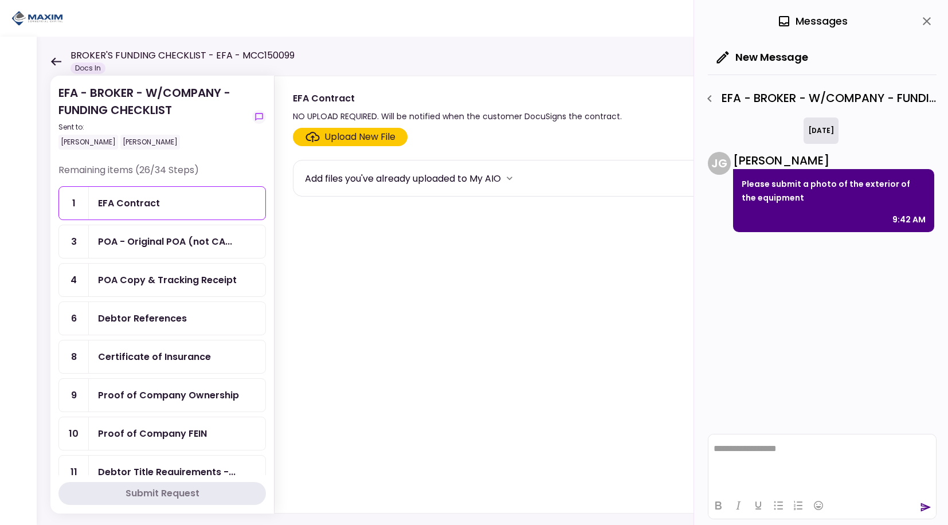
click at [717, 103] on button "button" at bounding box center [709, 98] width 19 height 19
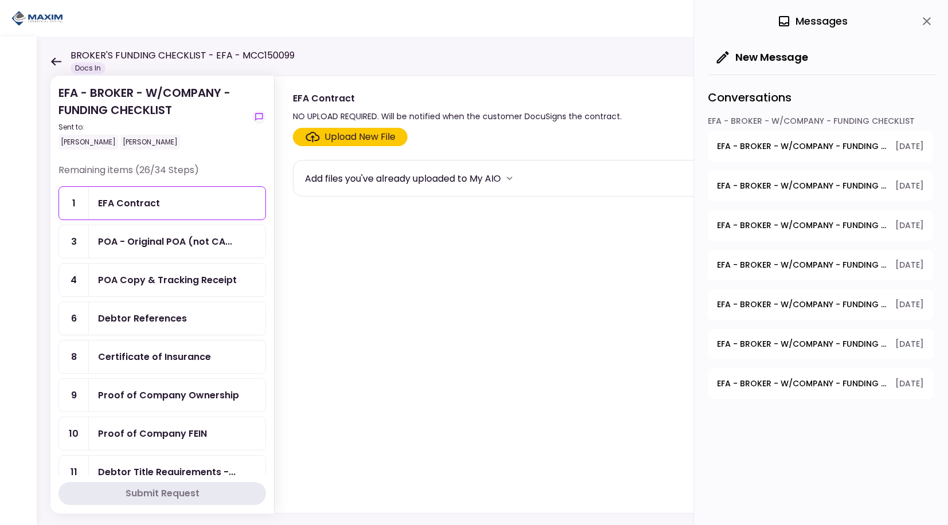
click at [765, 260] on span "EFA - BROKER - W/COMPANY - FUNDING CHECKLIST - Debtor Title Requirements - Proo…" at bounding box center [802, 265] width 170 height 12
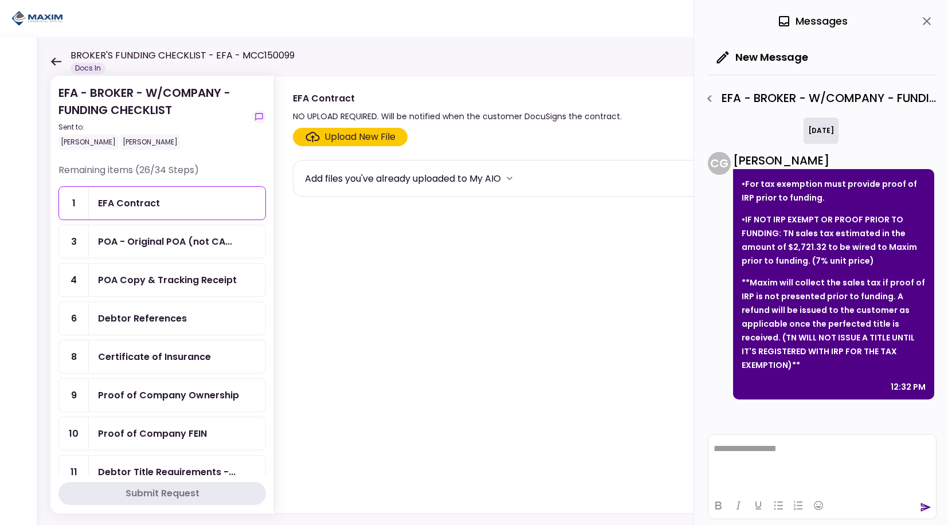
click at [712, 97] on icon "button" at bounding box center [709, 99] width 14 height 14
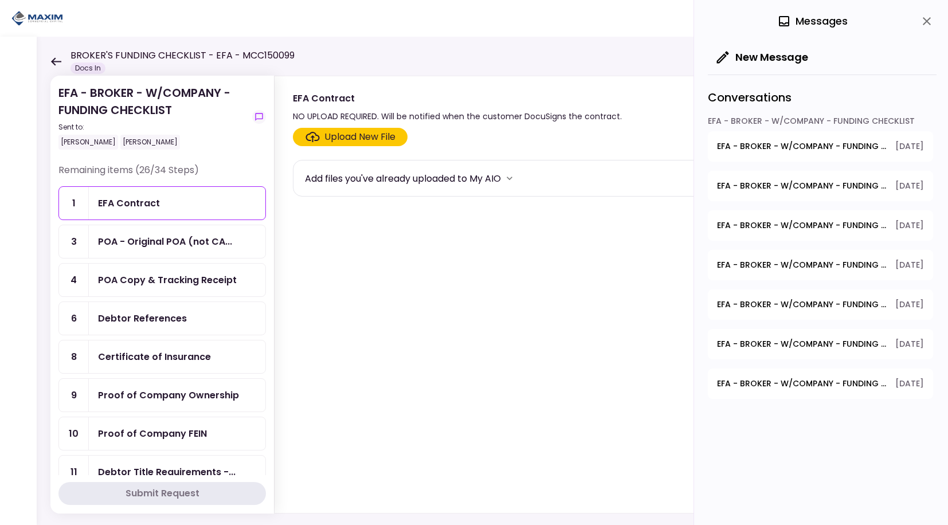
click at [760, 296] on button "EFA - BROKER - W/COMPANY - FUNDING CHECKLIST - Debtor Title Requirements - Othe…" at bounding box center [820, 304] width 225 height 30
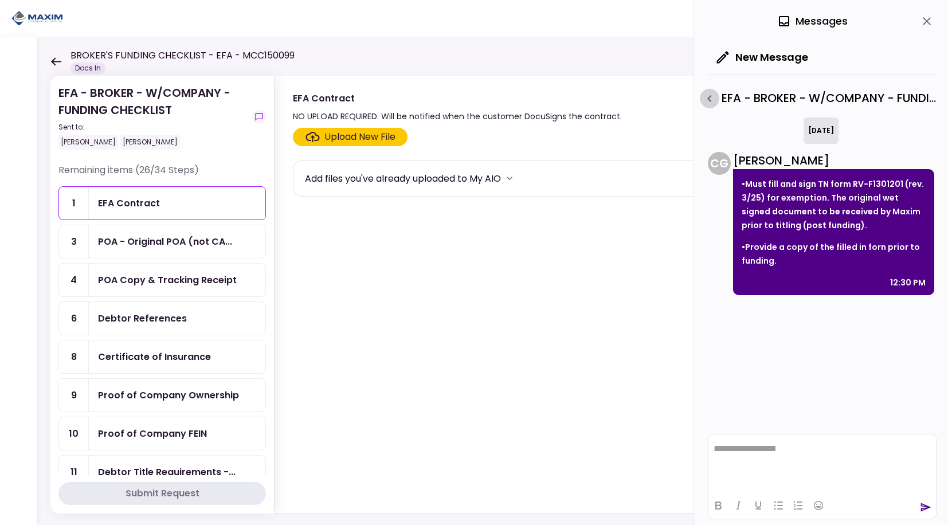
click at [717, 99] on button "button" at bounding box center [709, 98] width 19 height 19
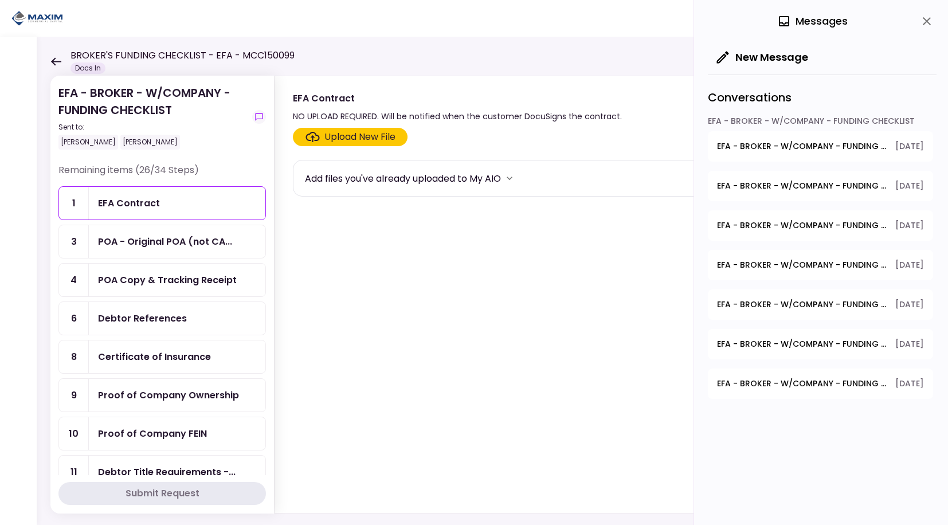
click at [829, 341] on span "EFA - BROKER - W/COMPANY - FUNDING CHECKLIST - Proof of Company Ownership" at bounding box center [802, 344] width 170 height 12
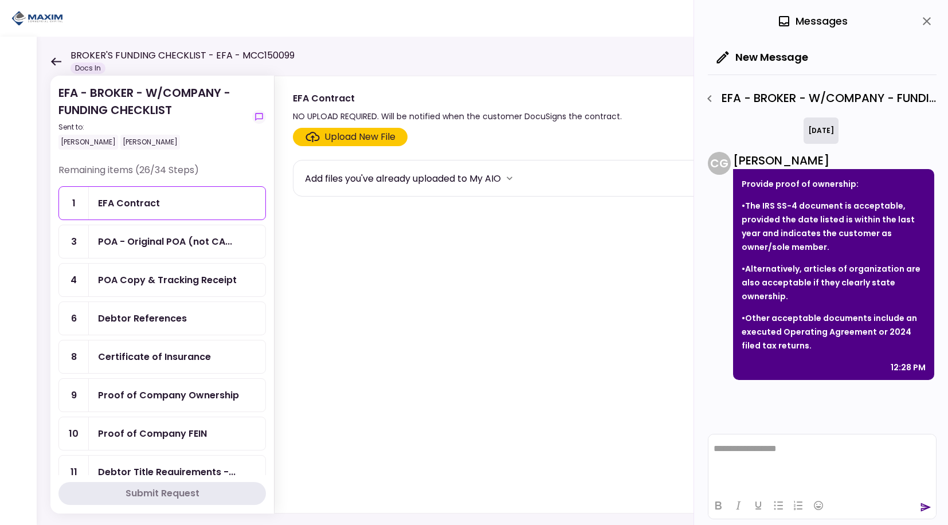
click at [792, 185] on p "Provide proof of ownership:" at bounding box center [833, 184] width 184 height 14
copy div "Provide proof of ownership:"
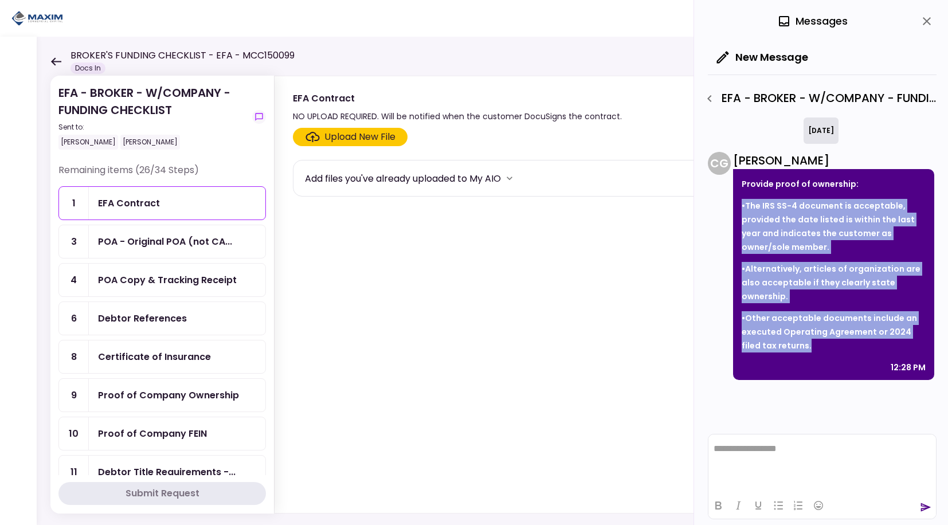
drag, startPoint x: 809, startPoint y: 347, endPoint x: 754, endPoint y: 211, distance: 146.5
click at [748, 209] on div "Provide proof of ownership: •The IRS SS-4 document is acceptable, provided the …" at bounding box center [833, 274] width 201 height 211
drag, startPoint x: 754, startPoint y: 211, endPoint x: 803, endPoint y: 226, distance: 51.3
copy div "he IRS SS-4 document is acceptable, provided the date listed is within the last…"
drag, startPoint x: 745, startPoint y: 205, endPoint x: 798, endPoint y: 344, distance: 148.9
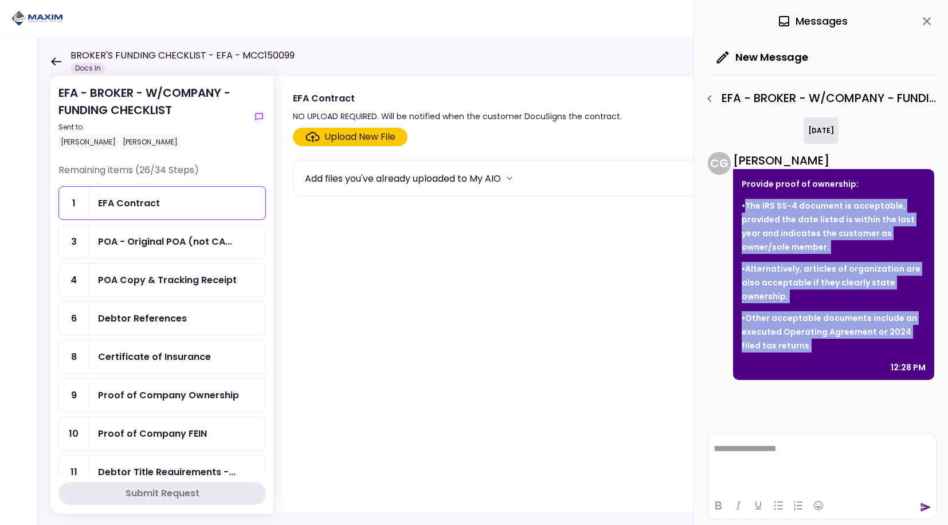
click at [798, 344] on div "Provide proof of ownership: •The IRS SS-4 document is acceptable, provided the …" at bounding box center [833, 274] width 201 height 211
drag, startPoint x: 798, startPoint y: 344, endPoint x: 786, endPoint y: 329, distance: 19.1
copy div "The IRS SS-4 document is acceptable, provided the date listed is within the las…"
